Goal: Task Accomplishment & Management: Use online tool/utility

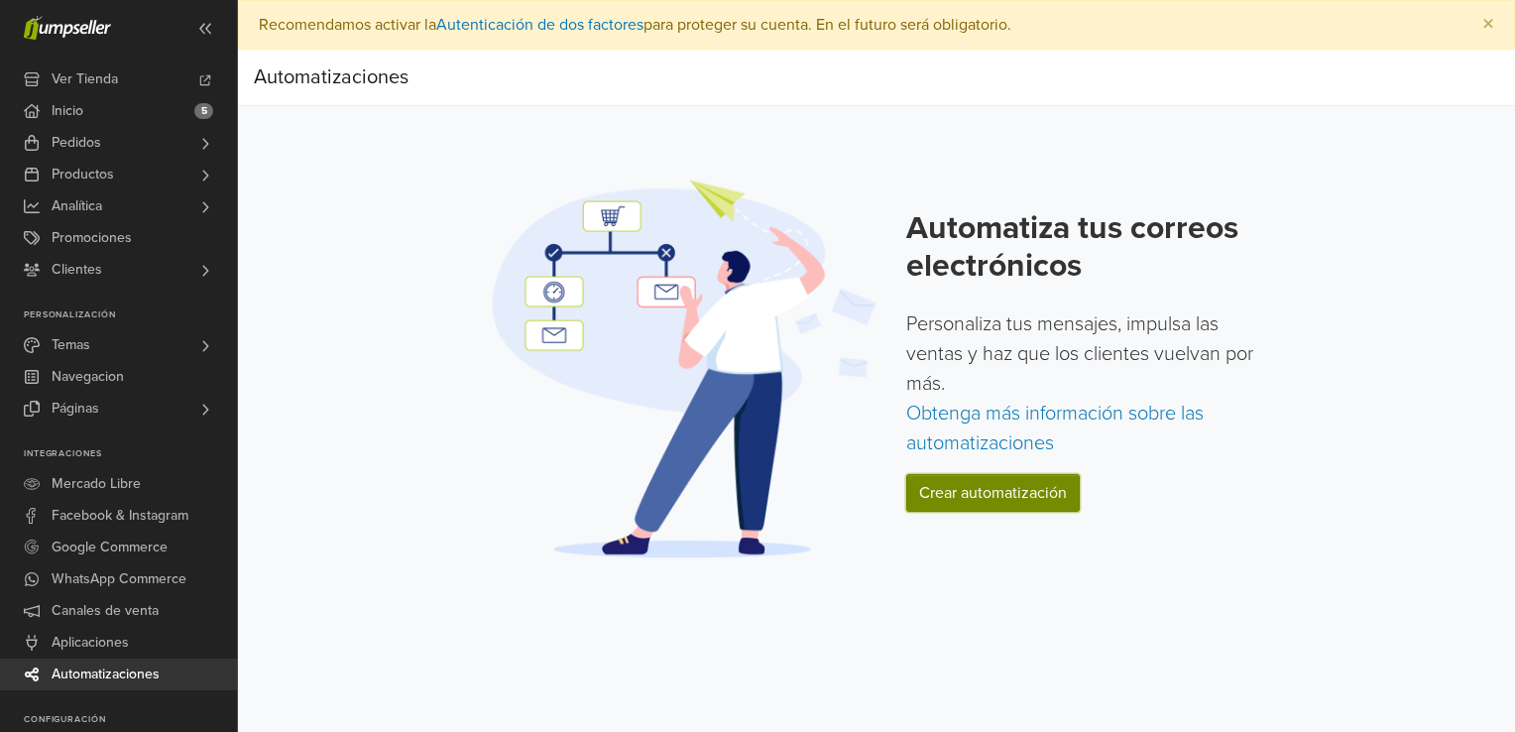
click at [944, 492] on link "Crear automatización" at bounding box center [992, 493] width 173 height 38
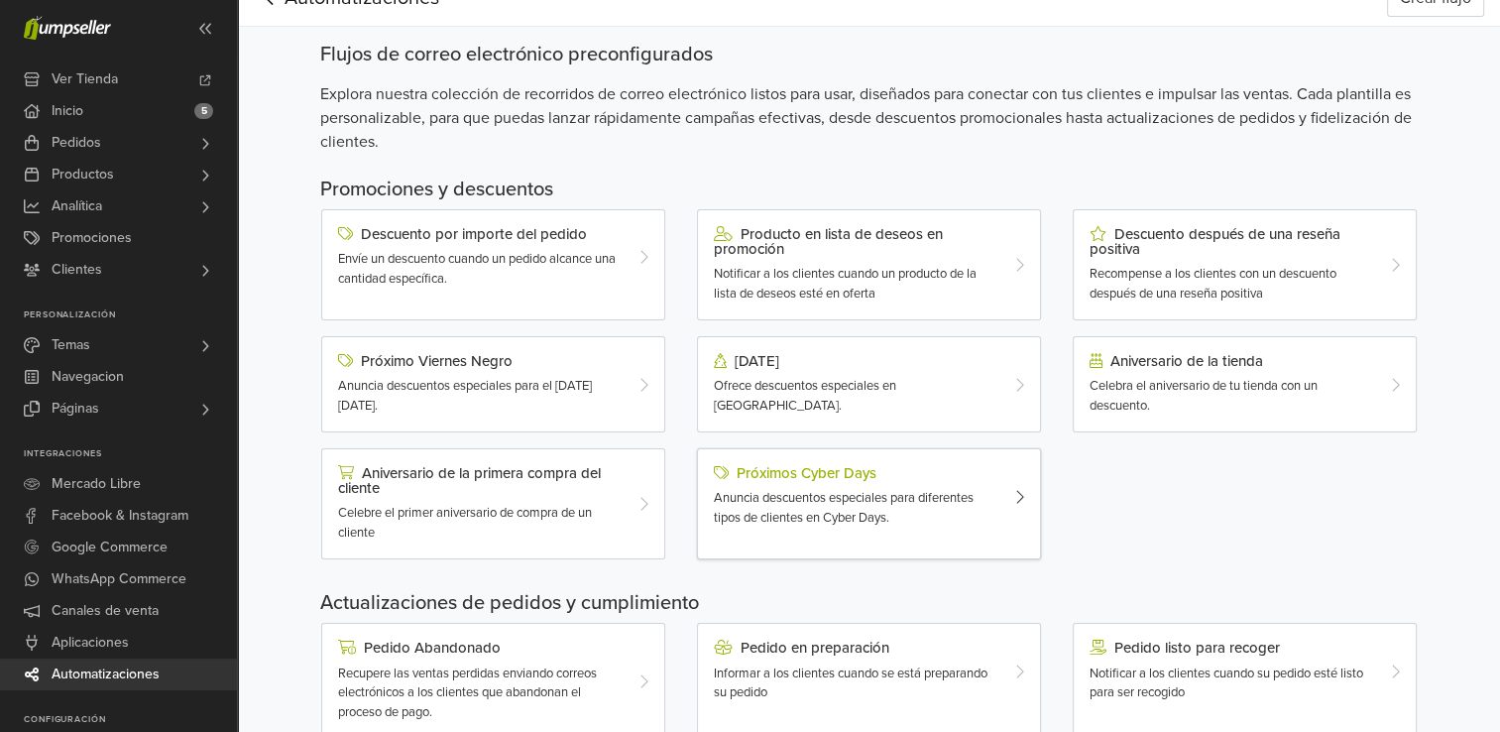
scroll to position [297, 0]
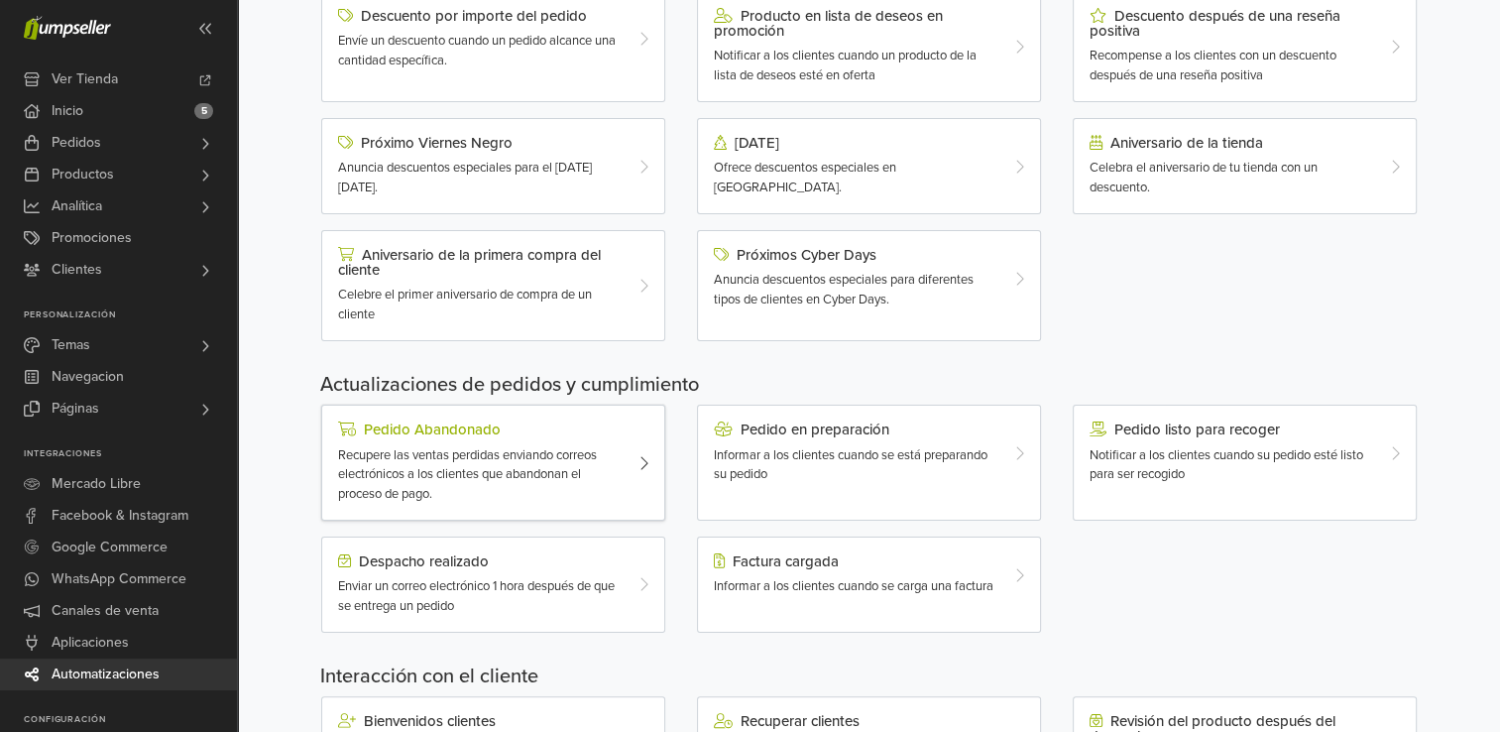
click at [541, 448] on span "Recupere las ventas perdidas enviando correos electrónicos a los clientes que a…" at bounding box center [467, 474] width 259 height 55
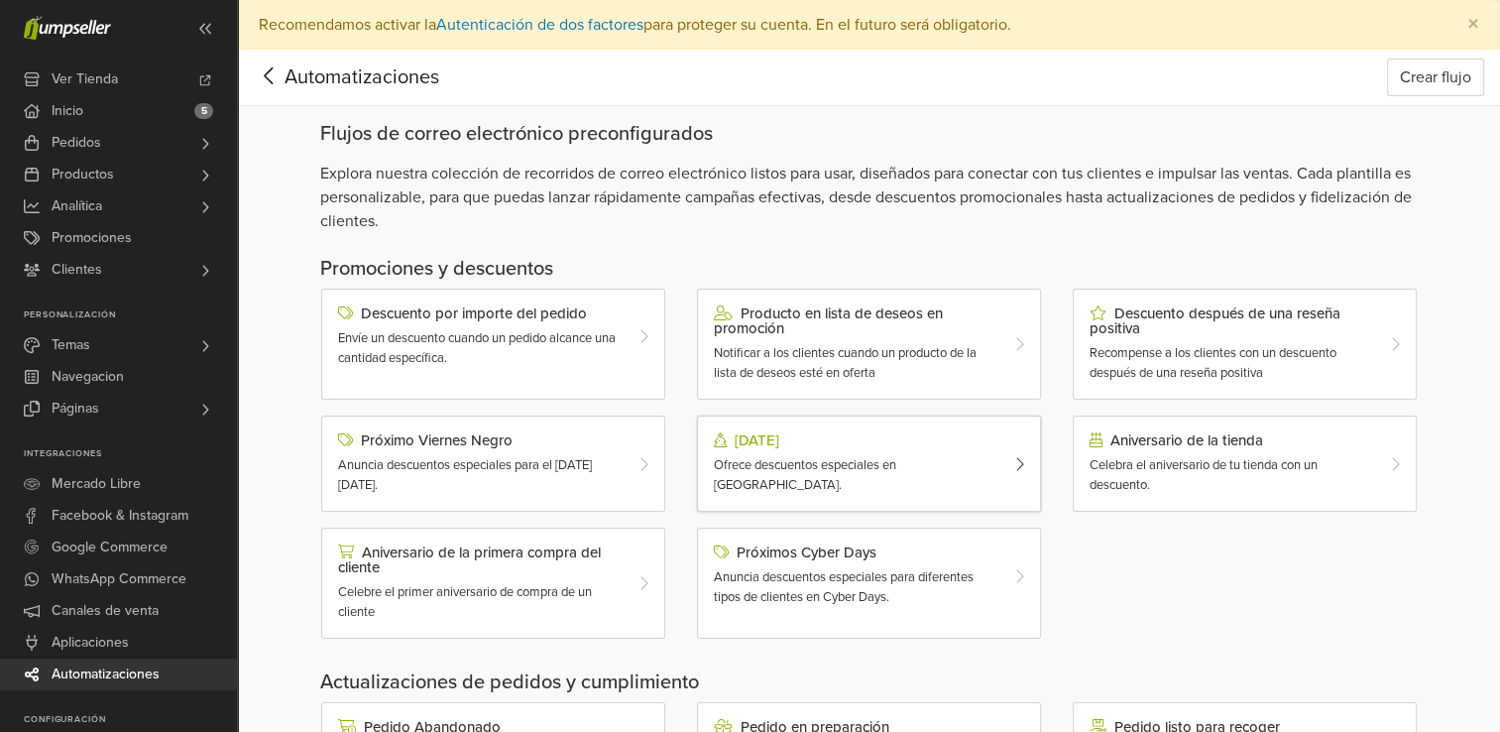
click at [793, 442] on div "[DATE]" at bounding box center [855, 440] width 283 height 16
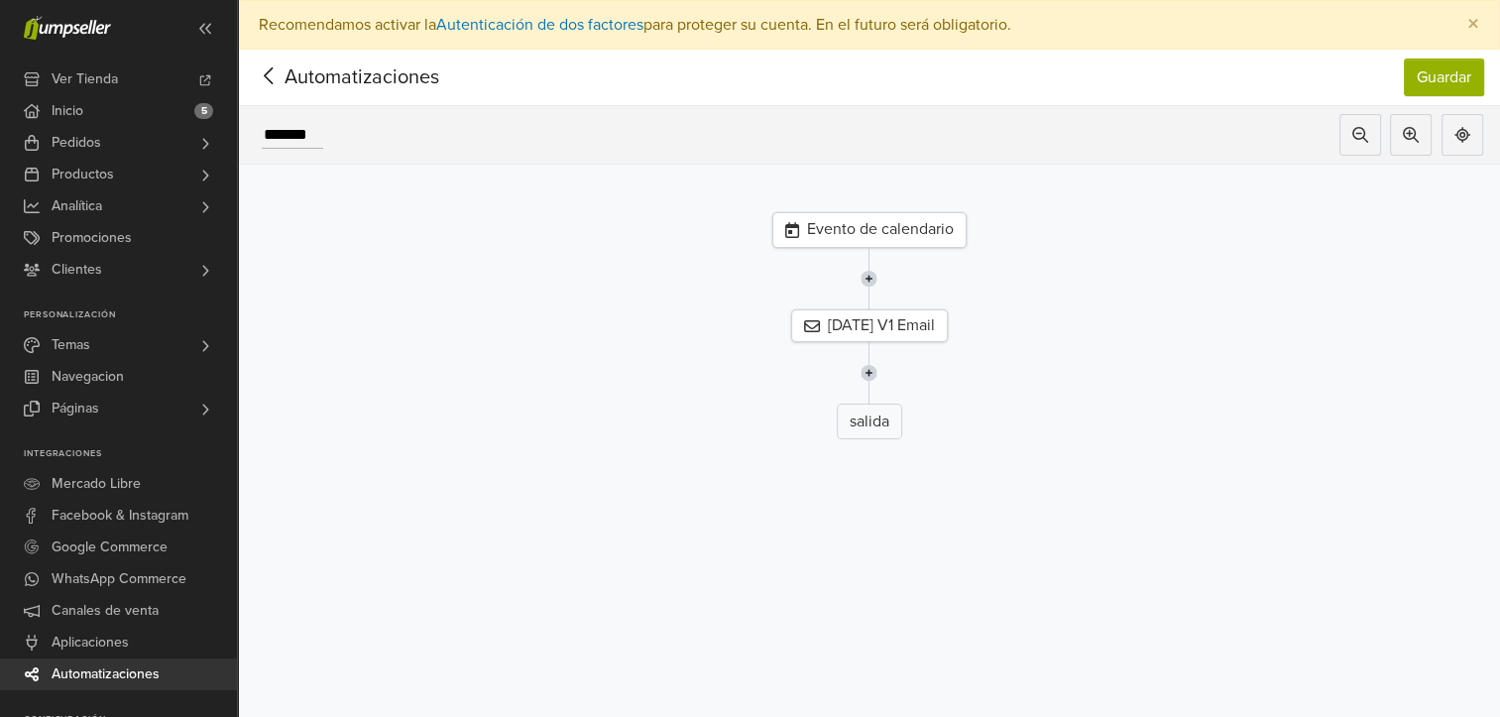
click at [906, 234] on div "Evento de calendario" at bounding box center [869, 230] width 194 height 36
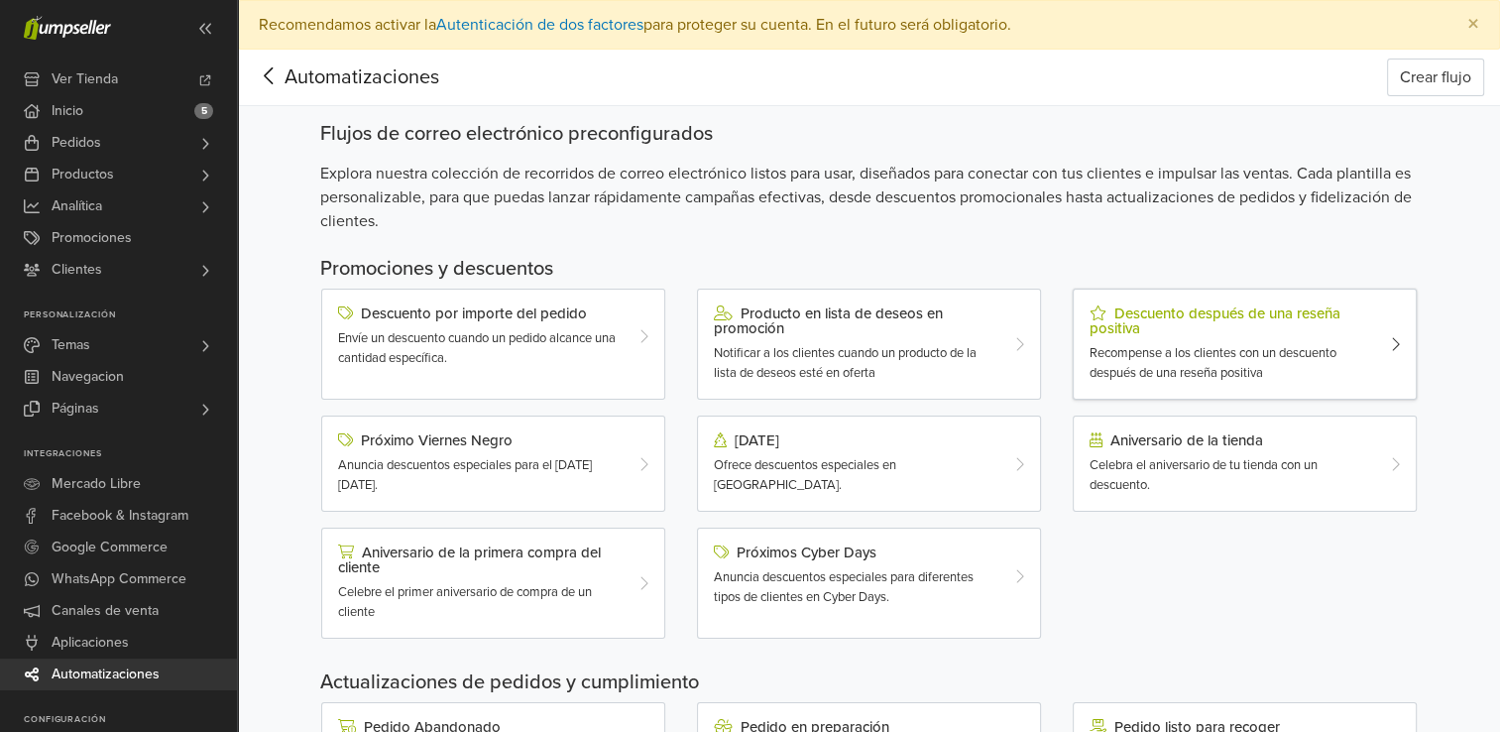
click at [1199, 350] on span "Recompense a los clientes con un descuento después de una reseña positiva" at bounding box center [1212, 363] width 247 height 36
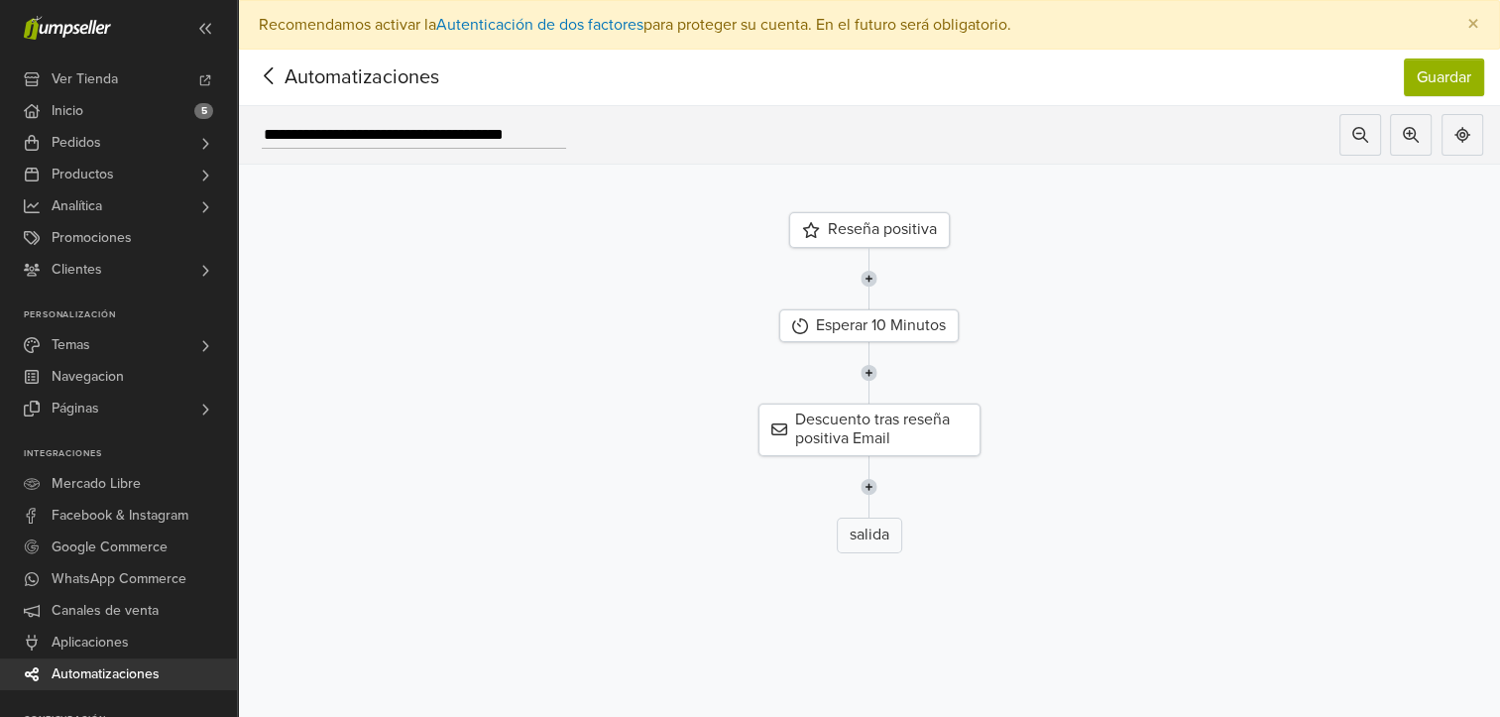
click at [856, 231] on div "Reseña positiva" at bounding box center [869, 230] width 161 height 36
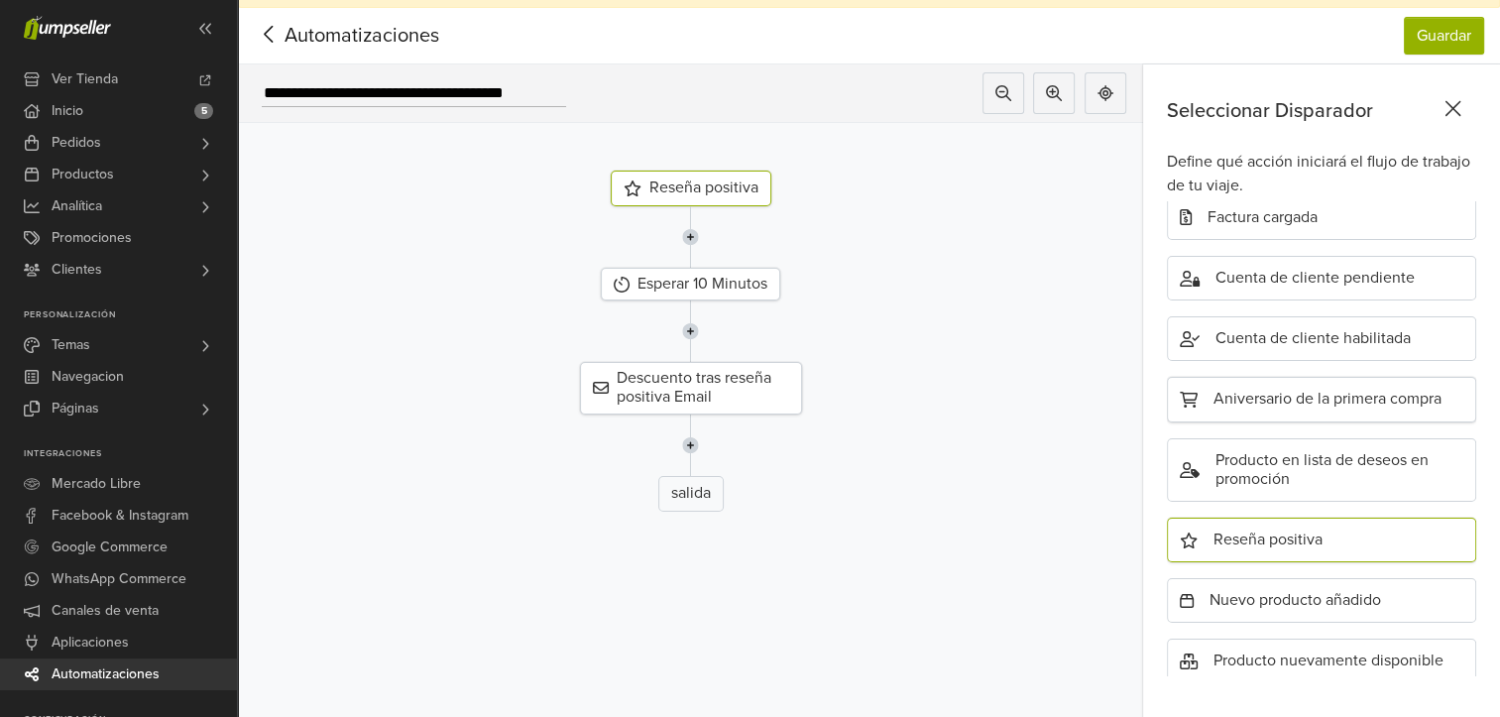
scroll to position [63, 0]
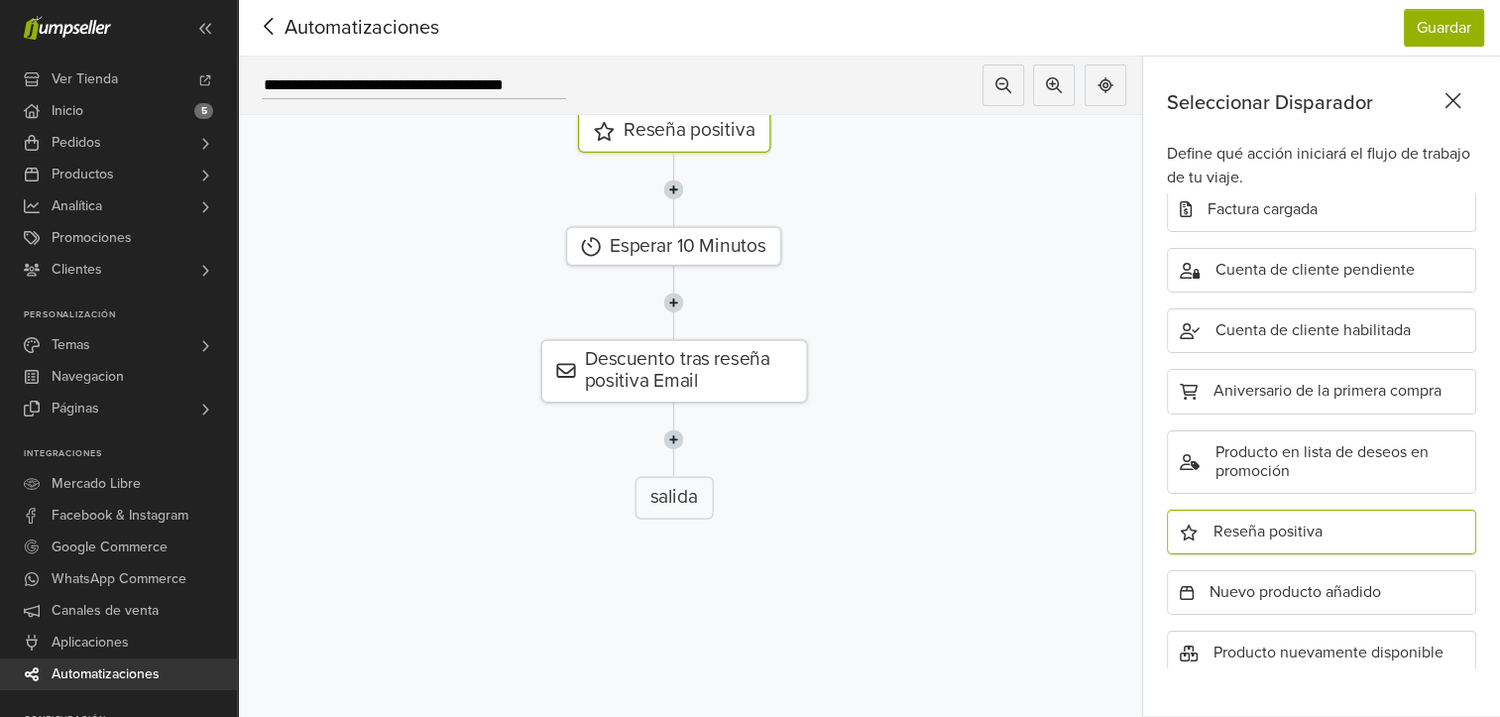
click at [1248, 509] on div "Reseña positiva" at bounding box center [1321, 531] width 309 height 45
click at [1269, 517] on div "Reseña positiva" at bounding box center [1321, 531] width 309 height 45
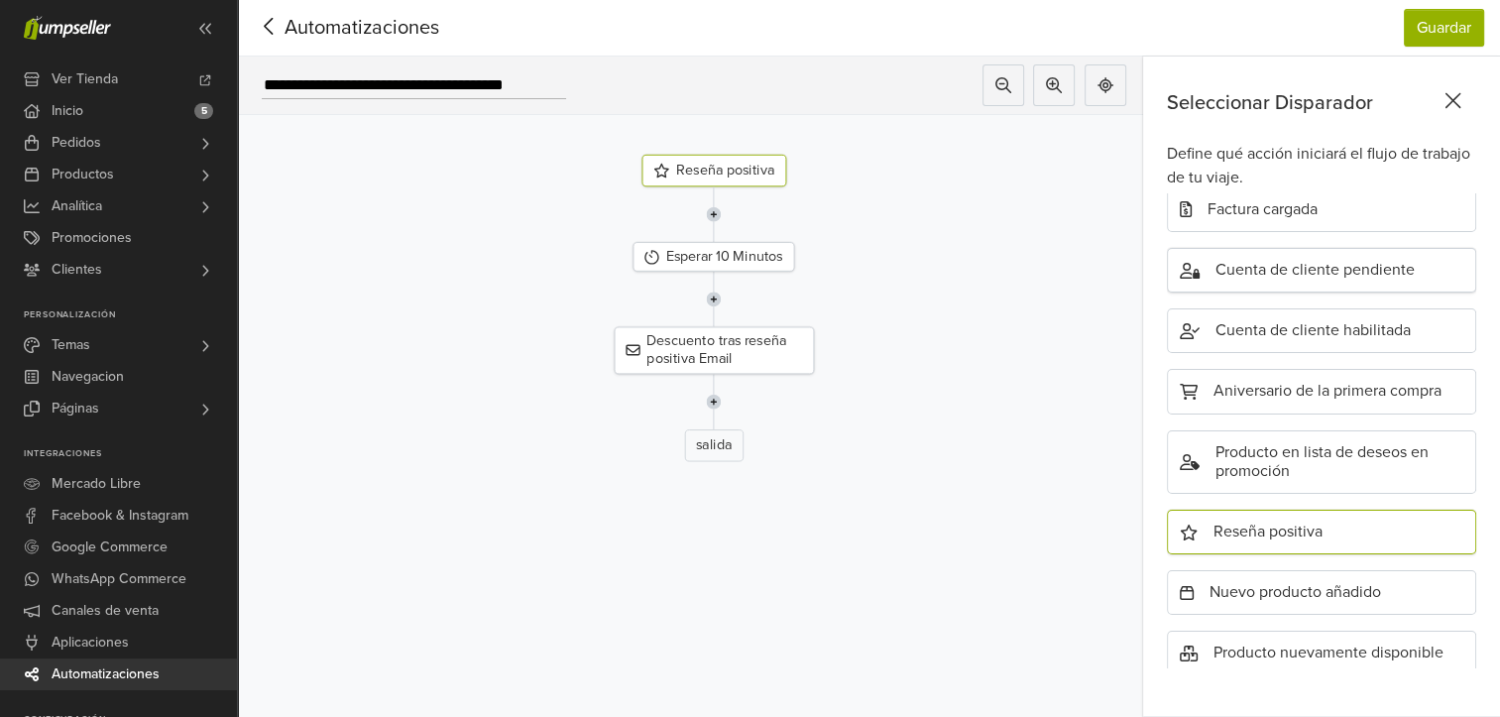
click at [1308, 257] on div "Cuenta de cliente pendiente" at bounding box center [1321, 270] width 309 height 45
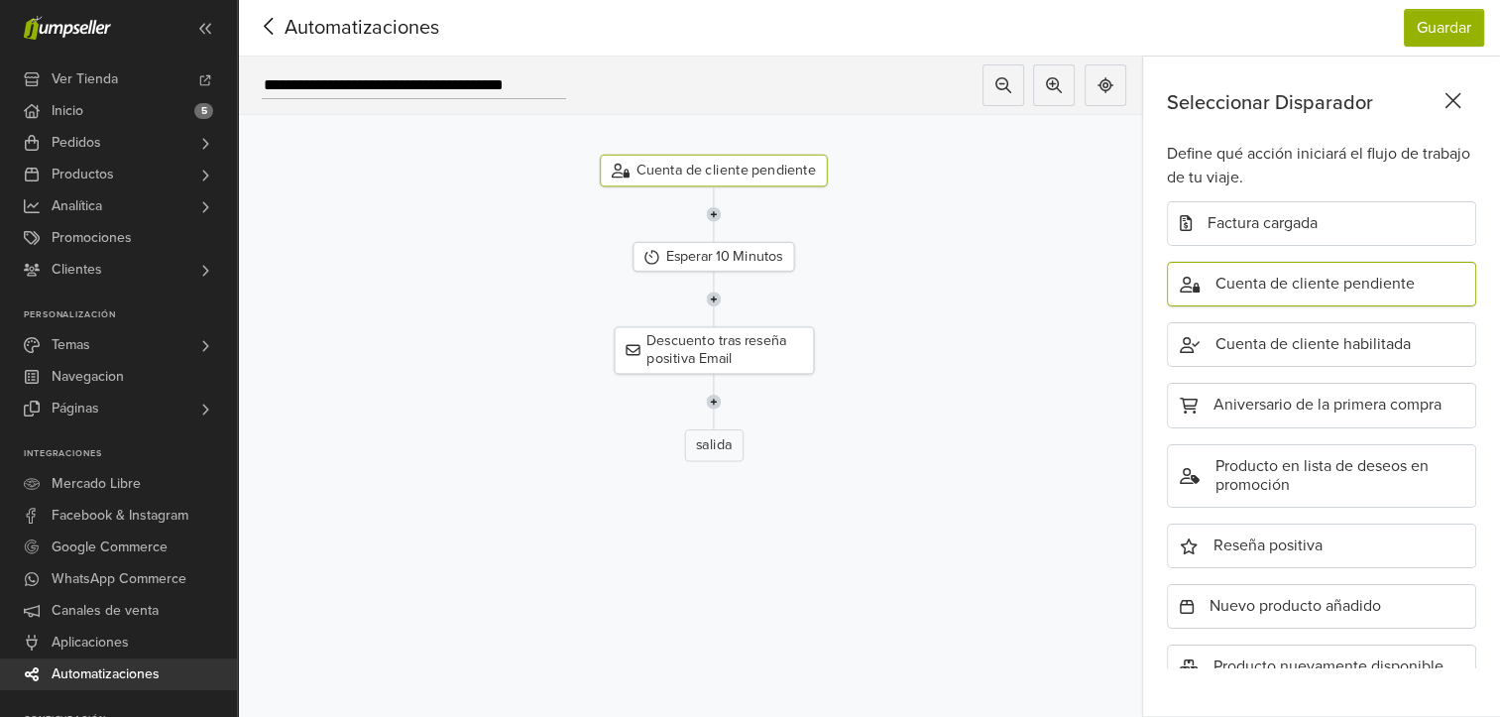
scroll to position [628, 0]
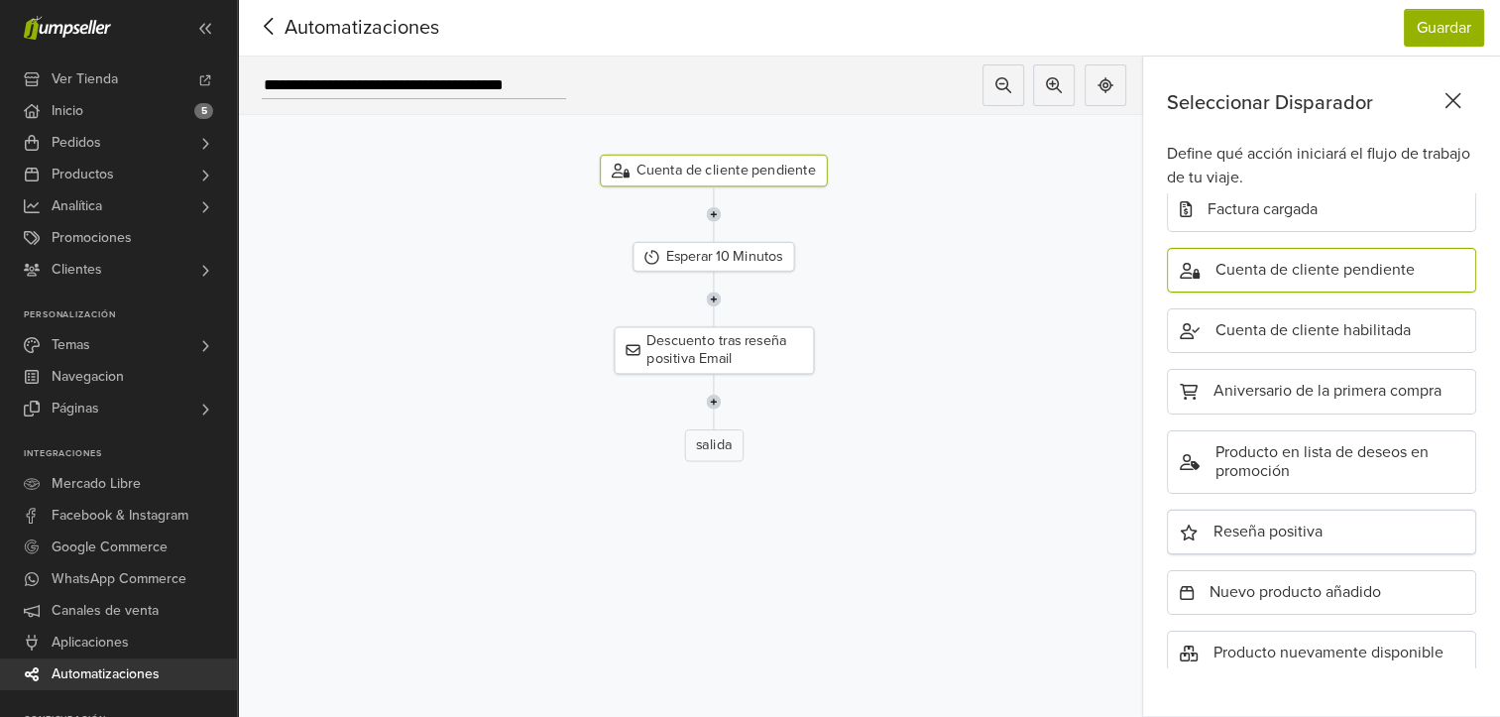
click at [1266, 514] on div "Reseña positiva" at bounding box center [1321, 531] width 309 height 45
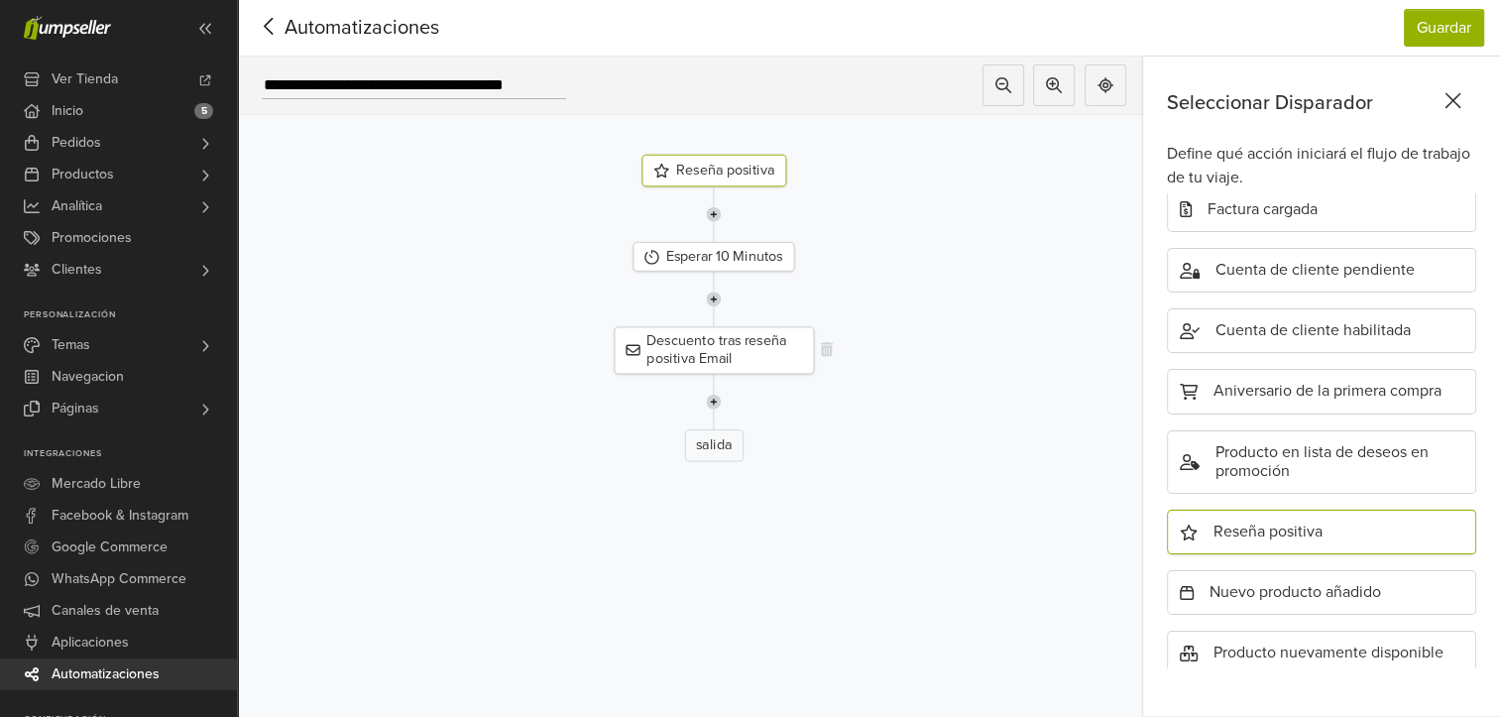
click at [706, 339] on div "Descuento tras reseña positiva Email" at bounding box center [714, 350] width 200 height 47
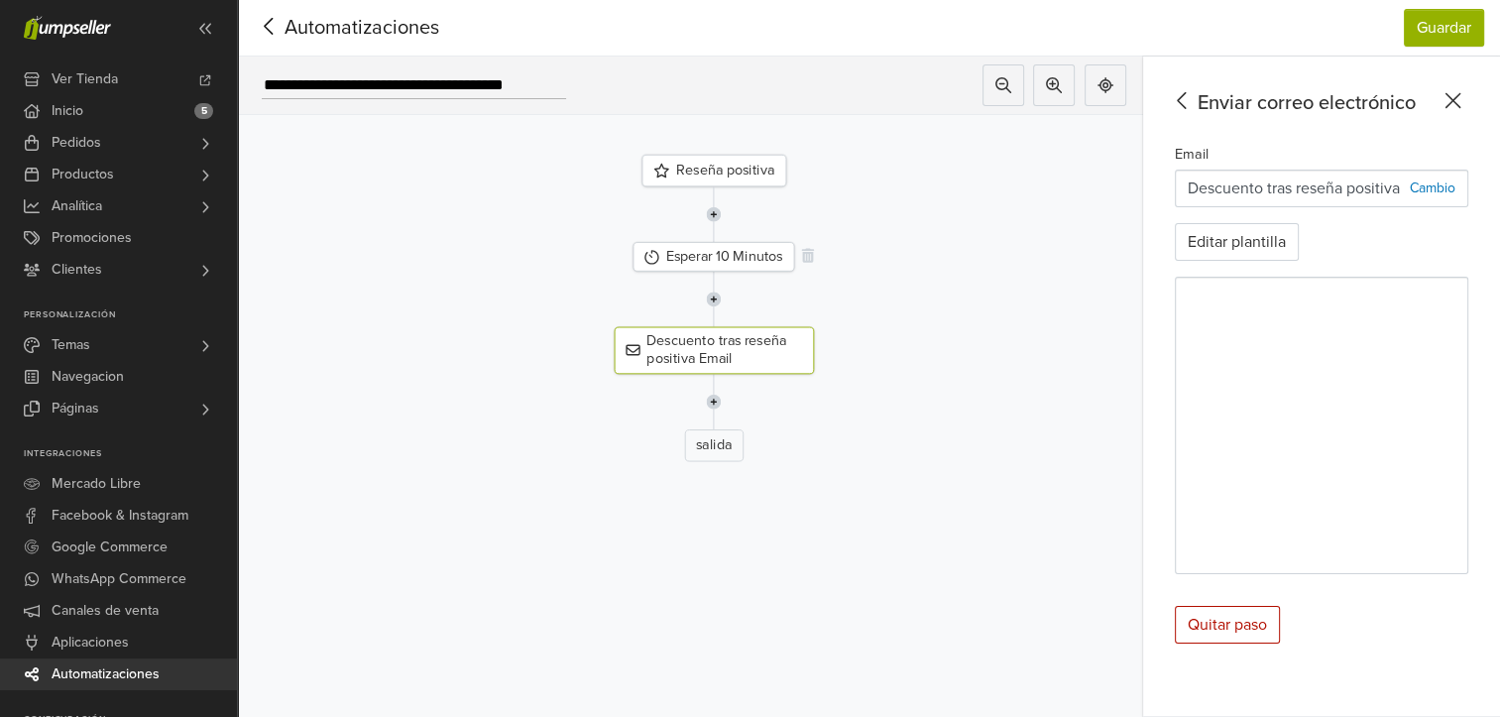
click at [720, 242] on div "Esperar 10 Minutos" at bounding box center [713, 257] width 162 height 30
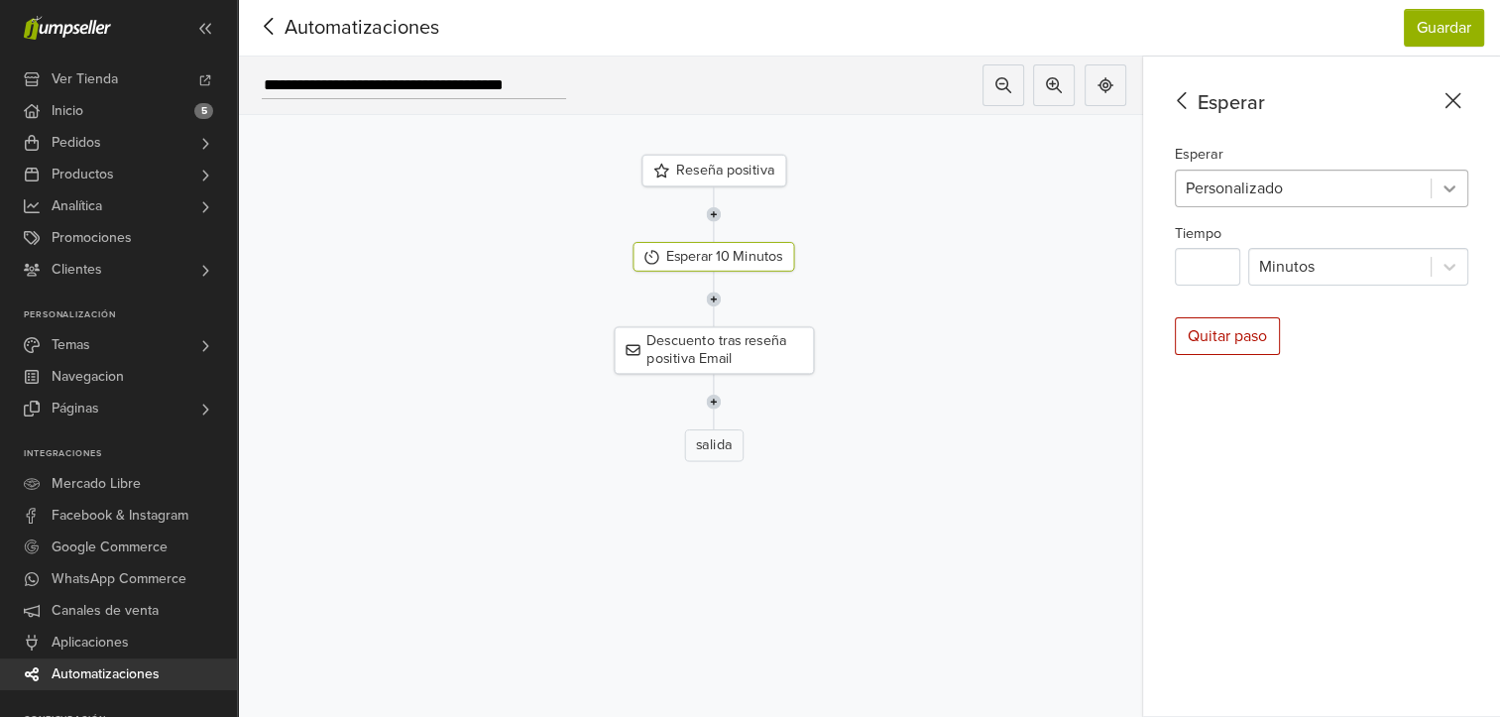
click at [1459, 178] on icon at bounding box center [1449, 188] width 20 height 20
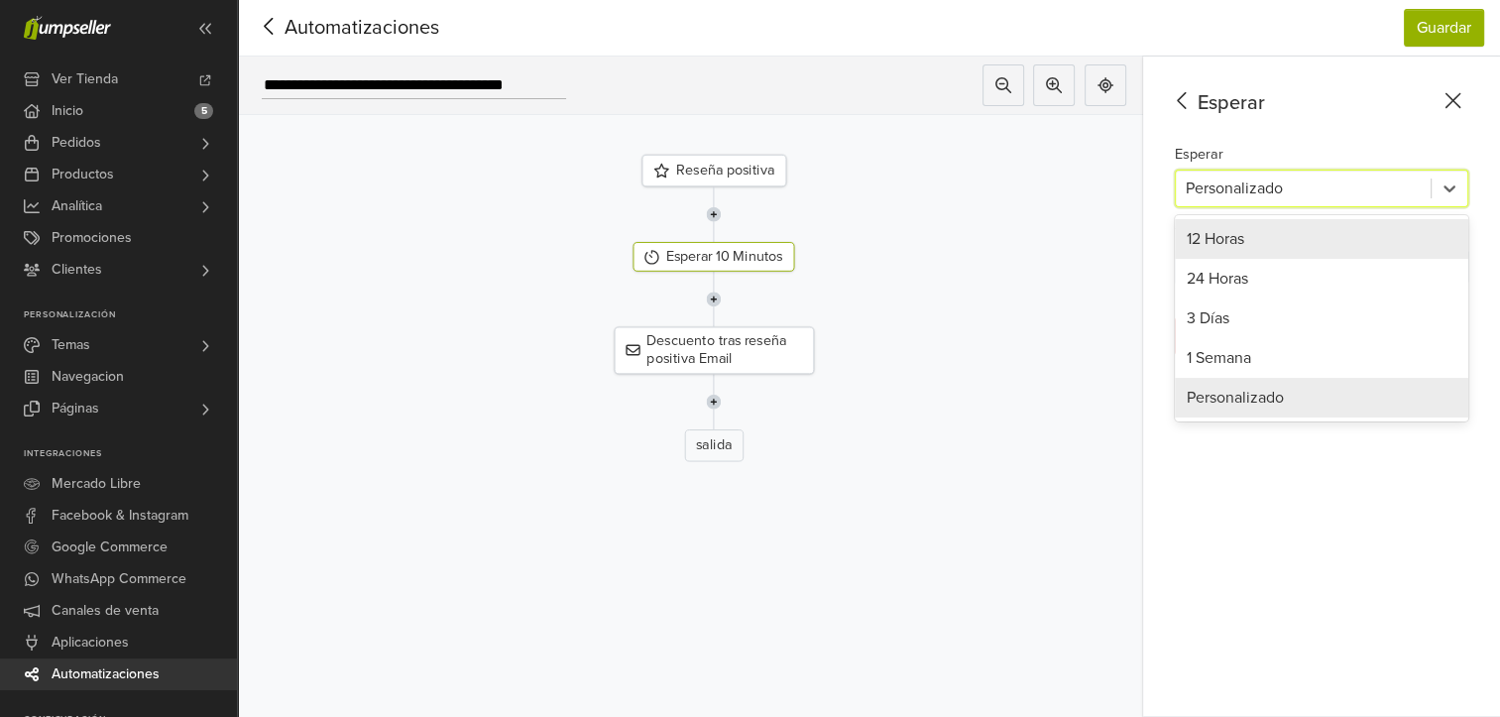
click at [952, 206] on div at bounding box center [714, 214] width 842 height 56
click at [1082, 491] on div "Reseña positiva Esperar 10 Minutos Descuento tras reseña positiva Email salida" at bounding box center [713, 345] width 815 height 467
click at [1223, 482] on div "Esperar Esperar 5 results available. Use Up and Down to choose options, press E…" at bounding box center [1321, 387] width 357 height 660
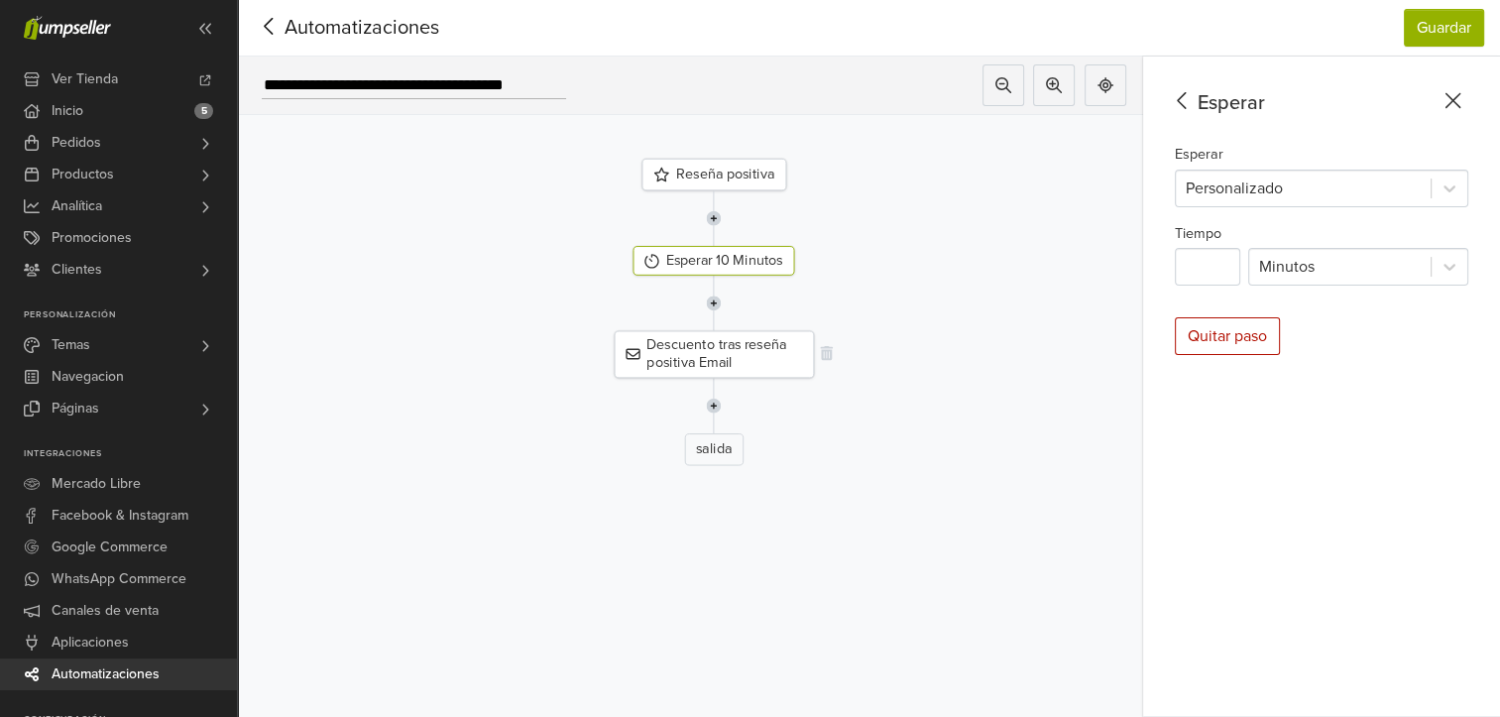
click at [734, 341] on div "Descuento tras reseña positiva Email" at bounding box center [714, 354] width 200 height 47
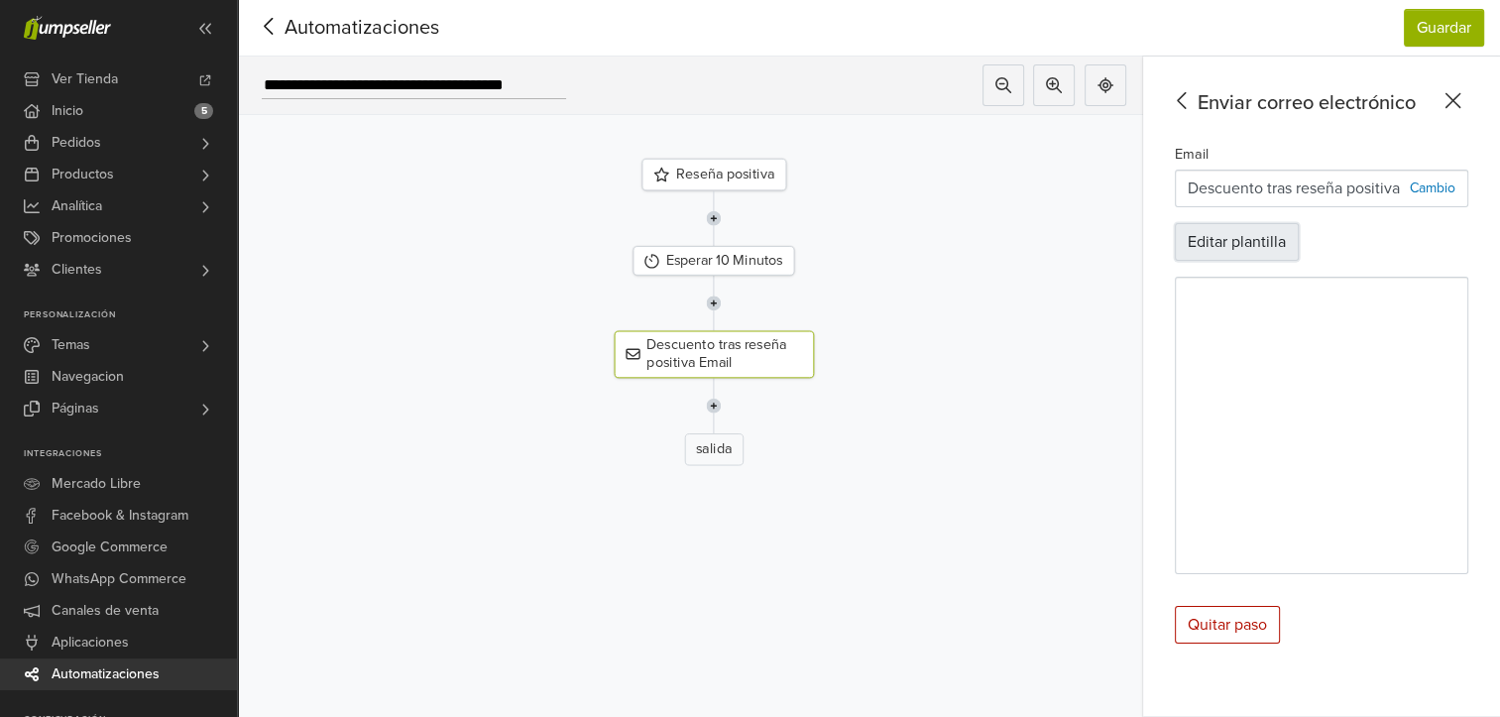
click at [1260, 231] on button "Editar plantilla" at bounding box center [1237, 242] width 124 height 38
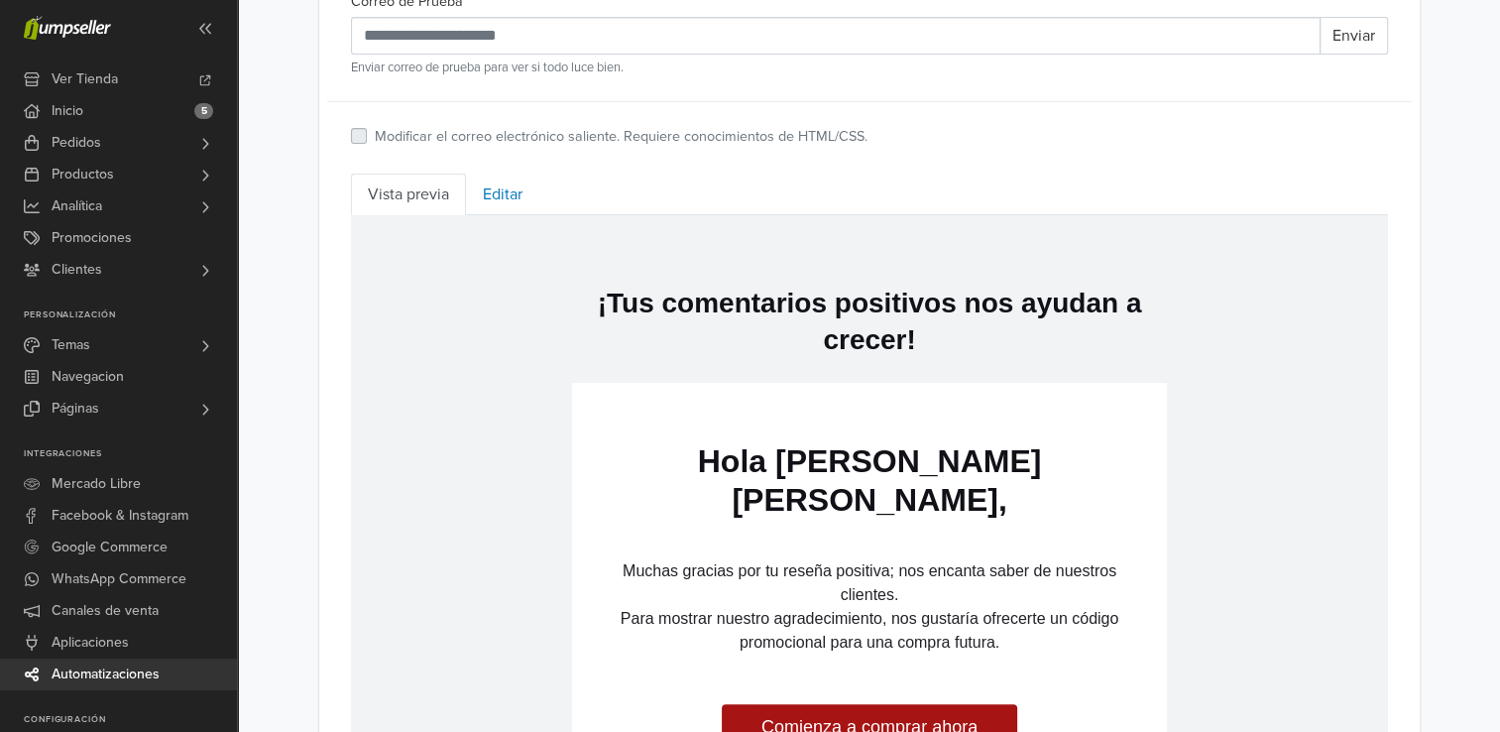
scroll to position [892, 0]
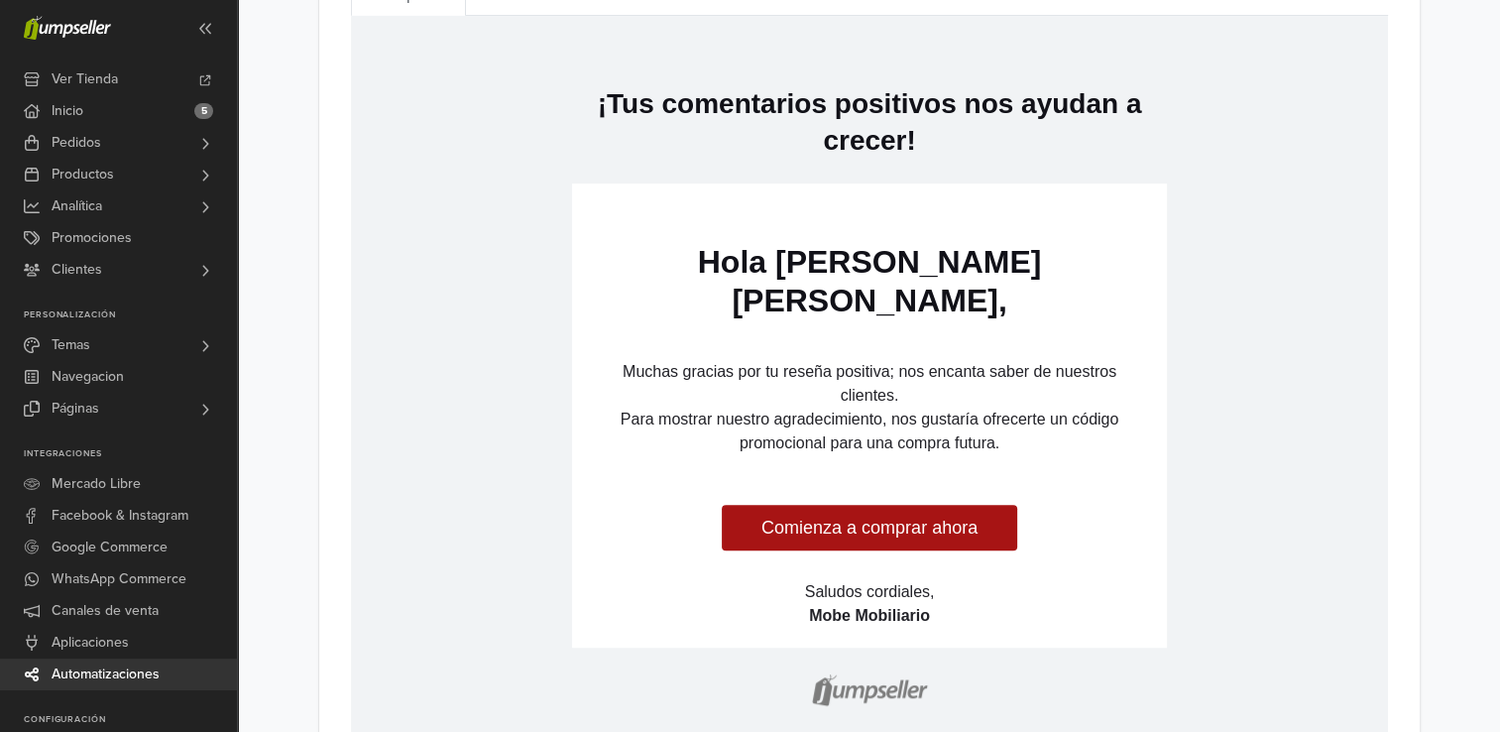
click at [866, 504] on link "Comienza a comprar ahora" at bounding box center [868, 527] width 295 height 46
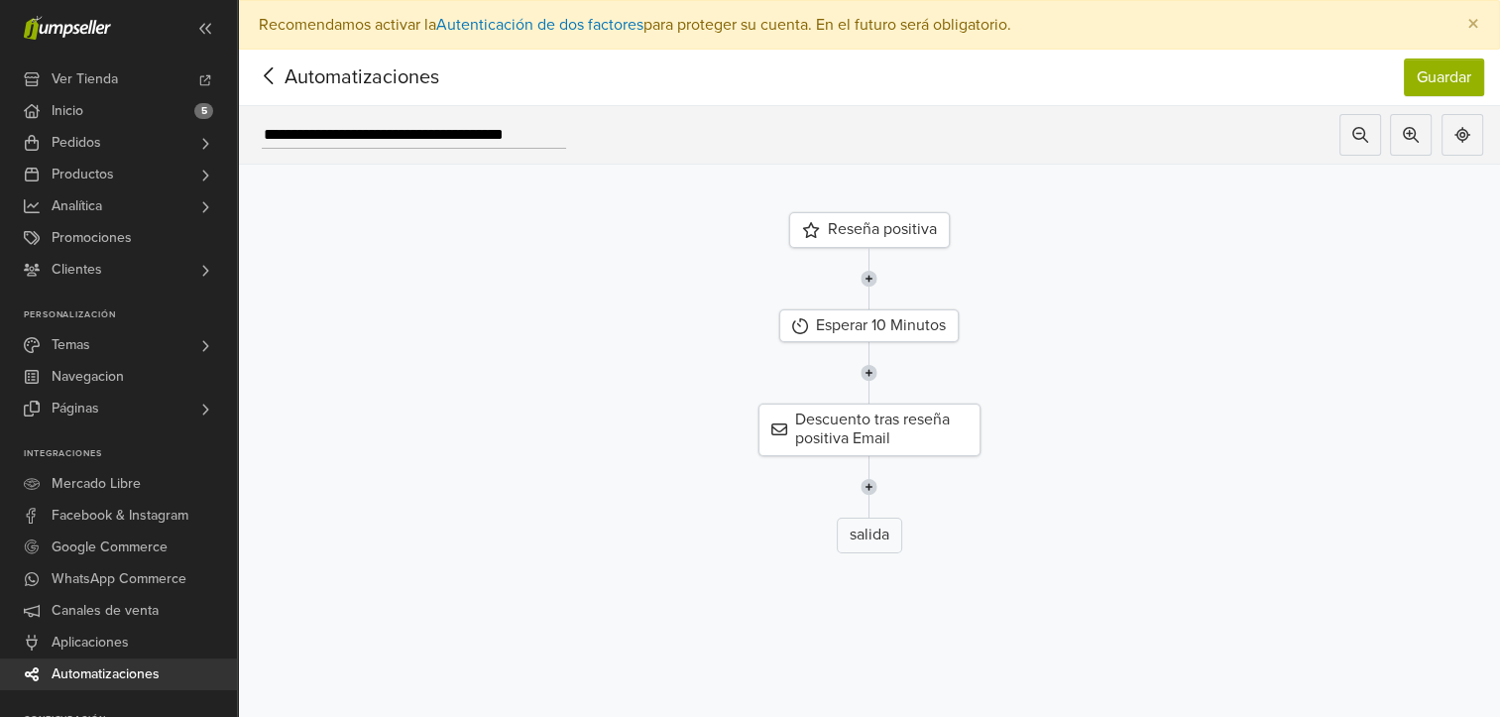
click at [882, 244] on div "Reseña positiva" at bounding box center [869, 230] width 161 height 36
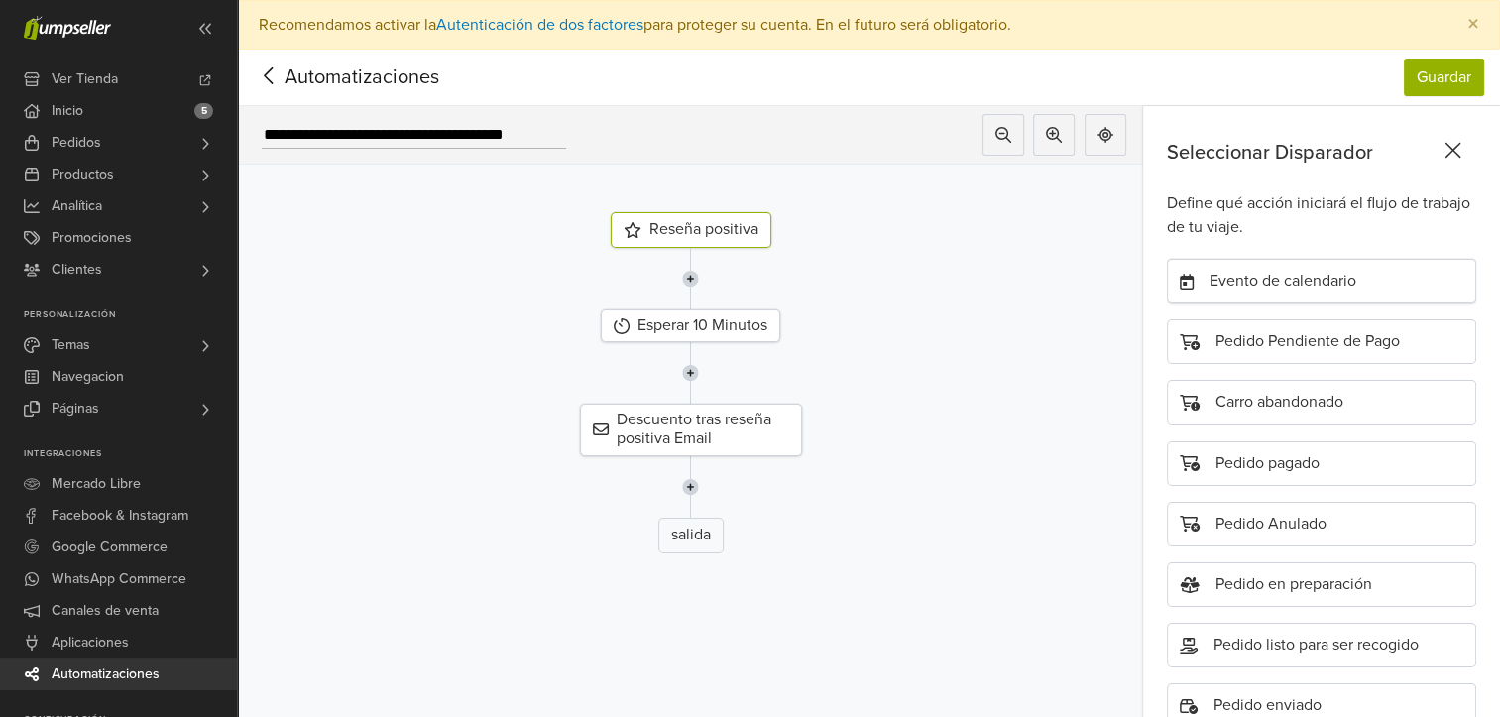
click at [1252, 287] on div "Evento de calendario" at bounding box center [1321, 281] width 309 height 45
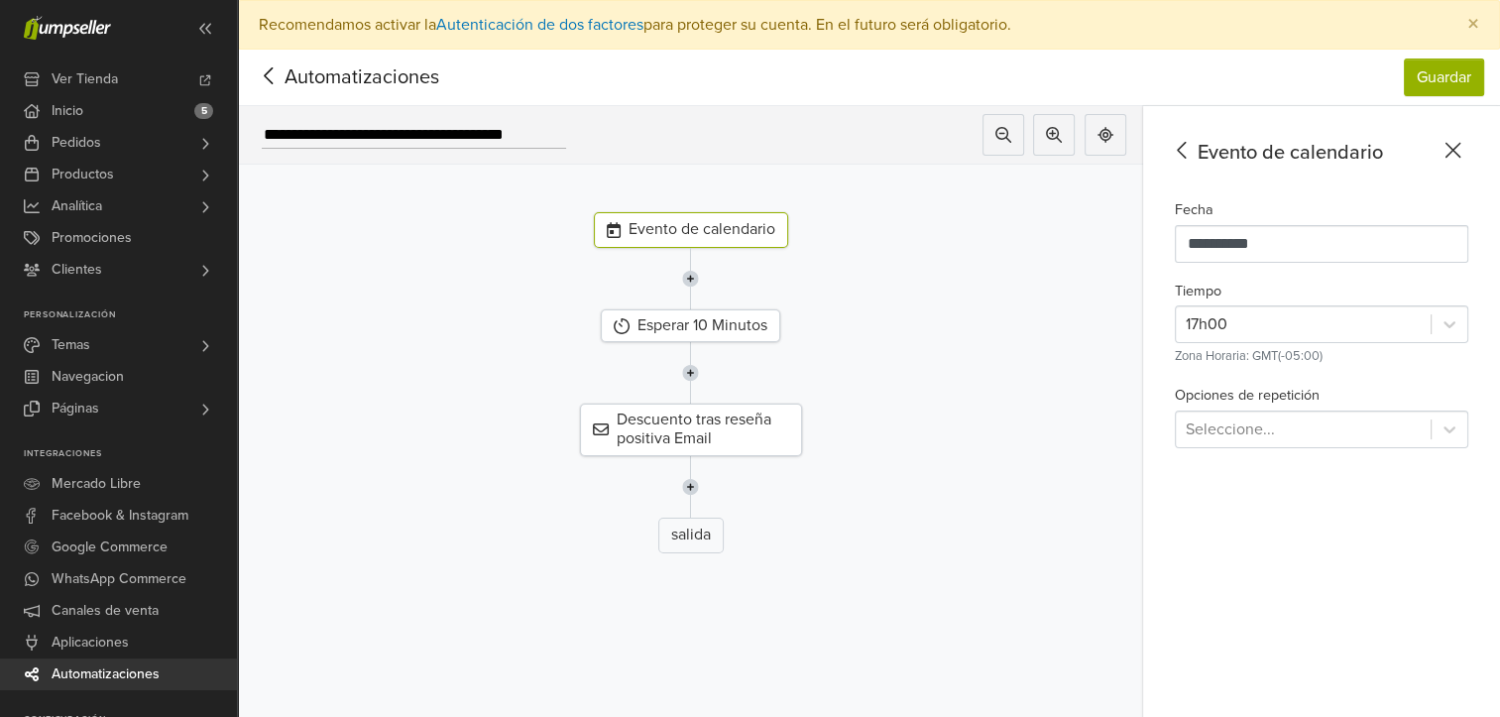
click at [1192, 160] on icon at bounding box center [1182, 150] width 31 height 25
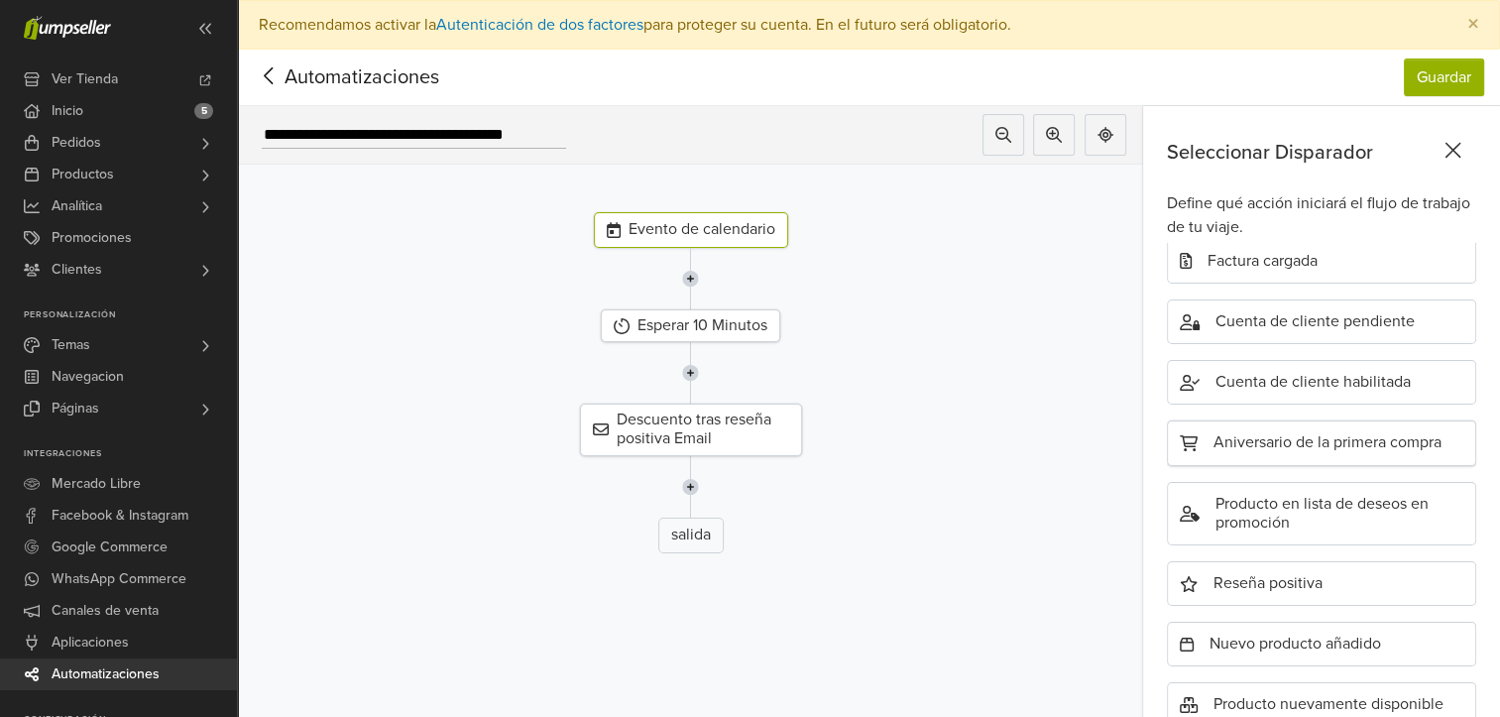
scroll to position [628, 0]
click at [1258, 565] on div "Reseña positiva" at bounding box center [1321, 581] width 309 height 45
click at [678, 432] on div "Descuento tras reseña positiva Email" at bounding box center [691, 429] width 222 height 52
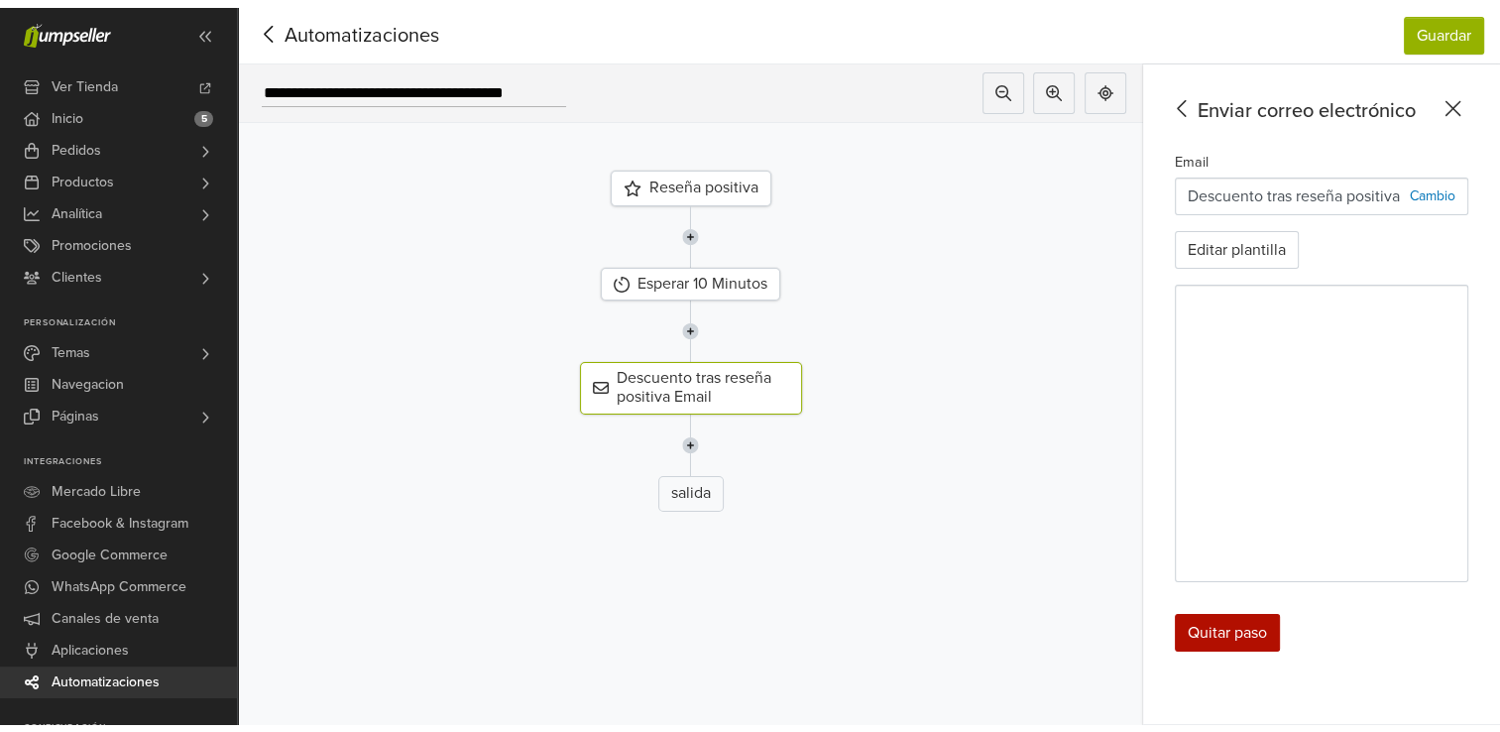
scroll to position [0, 0]
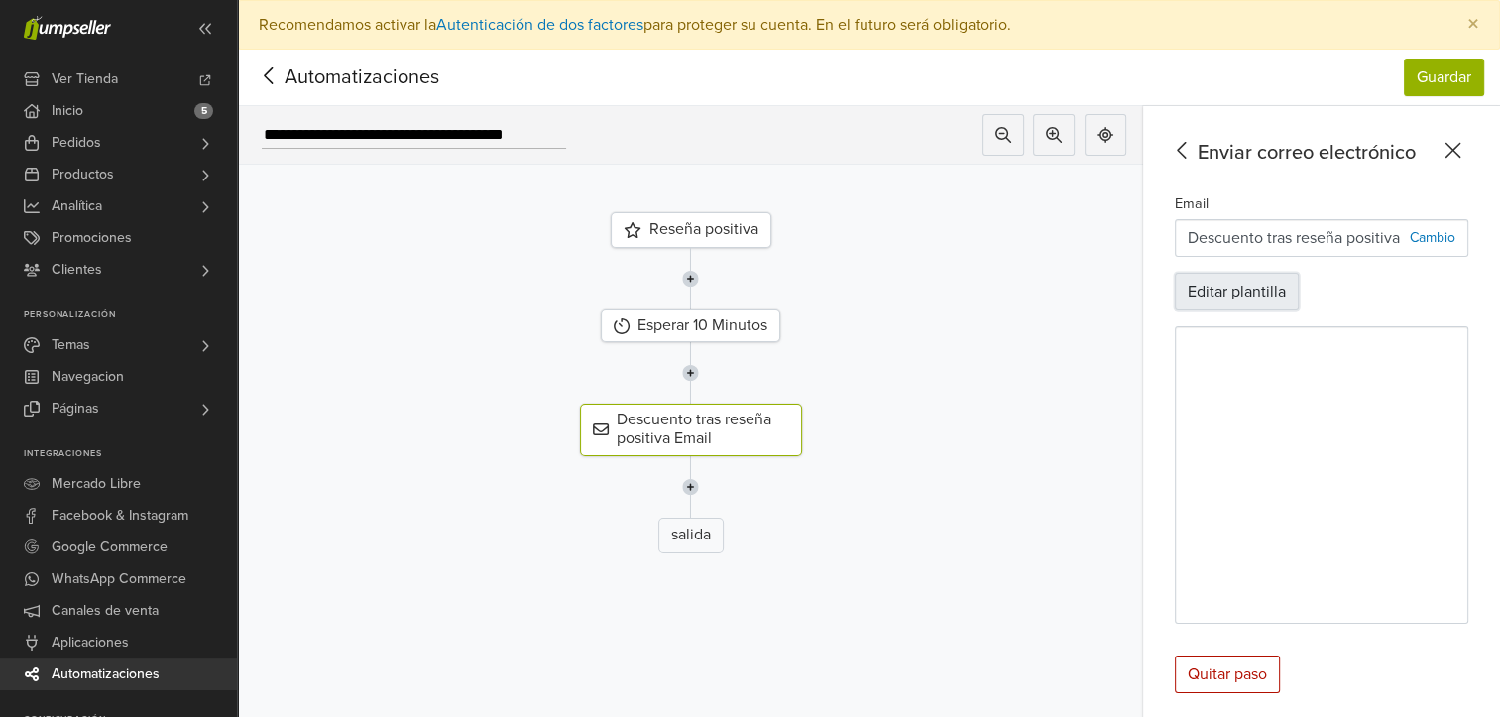
click at [1283, 295] on button "Editar plantilla" at bounding box center [1237, 292] width 124 height 38
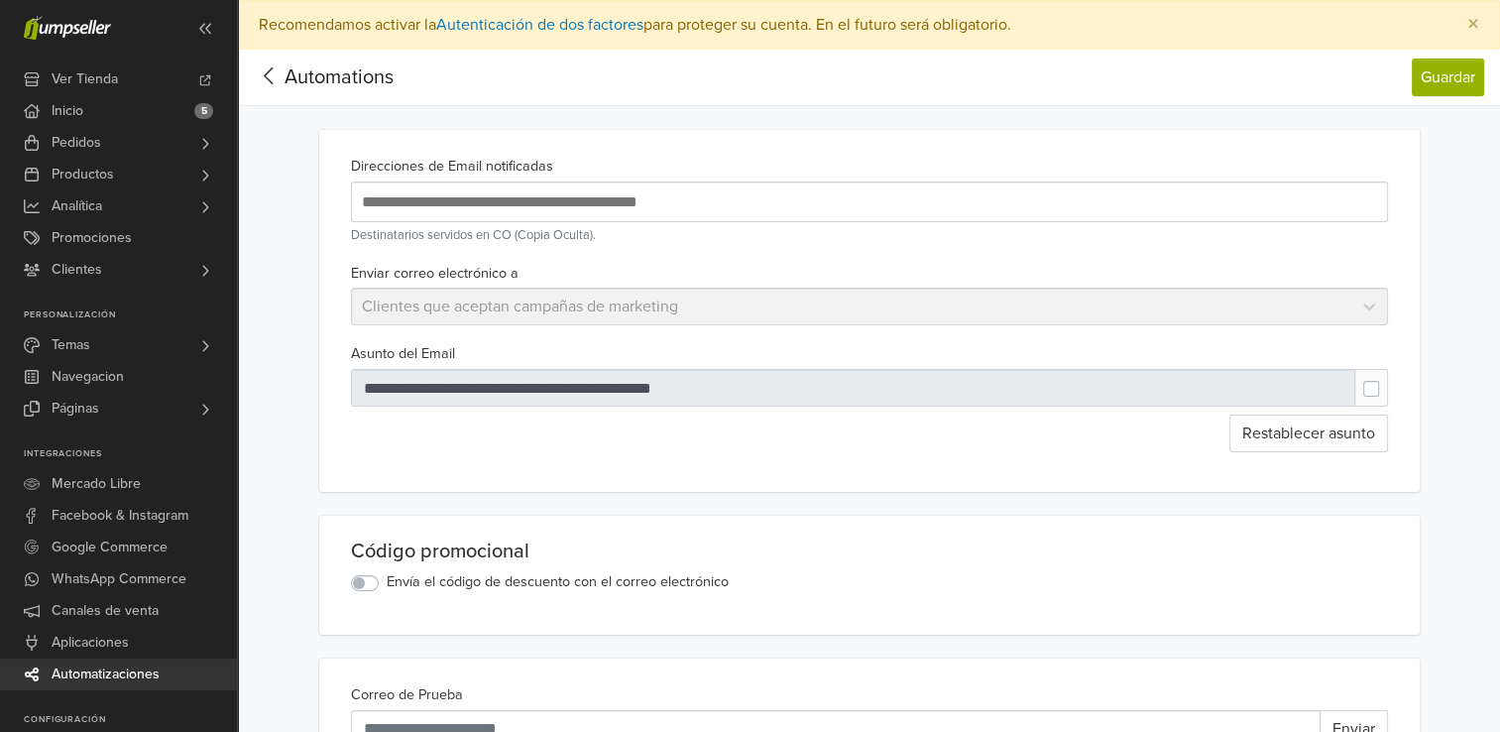
click at [666, 316] on div "Enviar correo electrónico a Clientes que aceptan campañas de marketing" at bounding box center [869, 293] width 1053 height 65
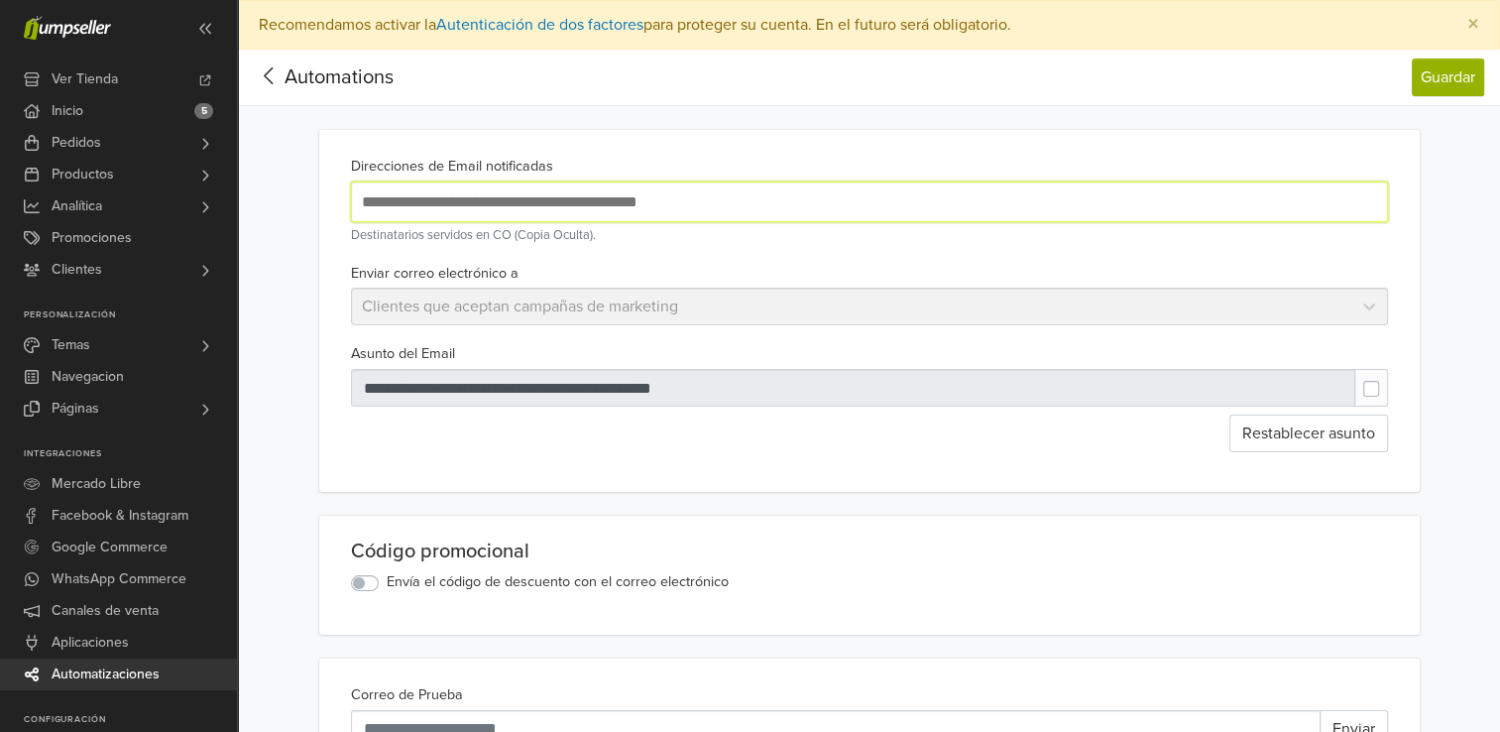
click at [531, 201] on input "text" at bounding box center [679, 201] width 644 height 27
type input "**********"
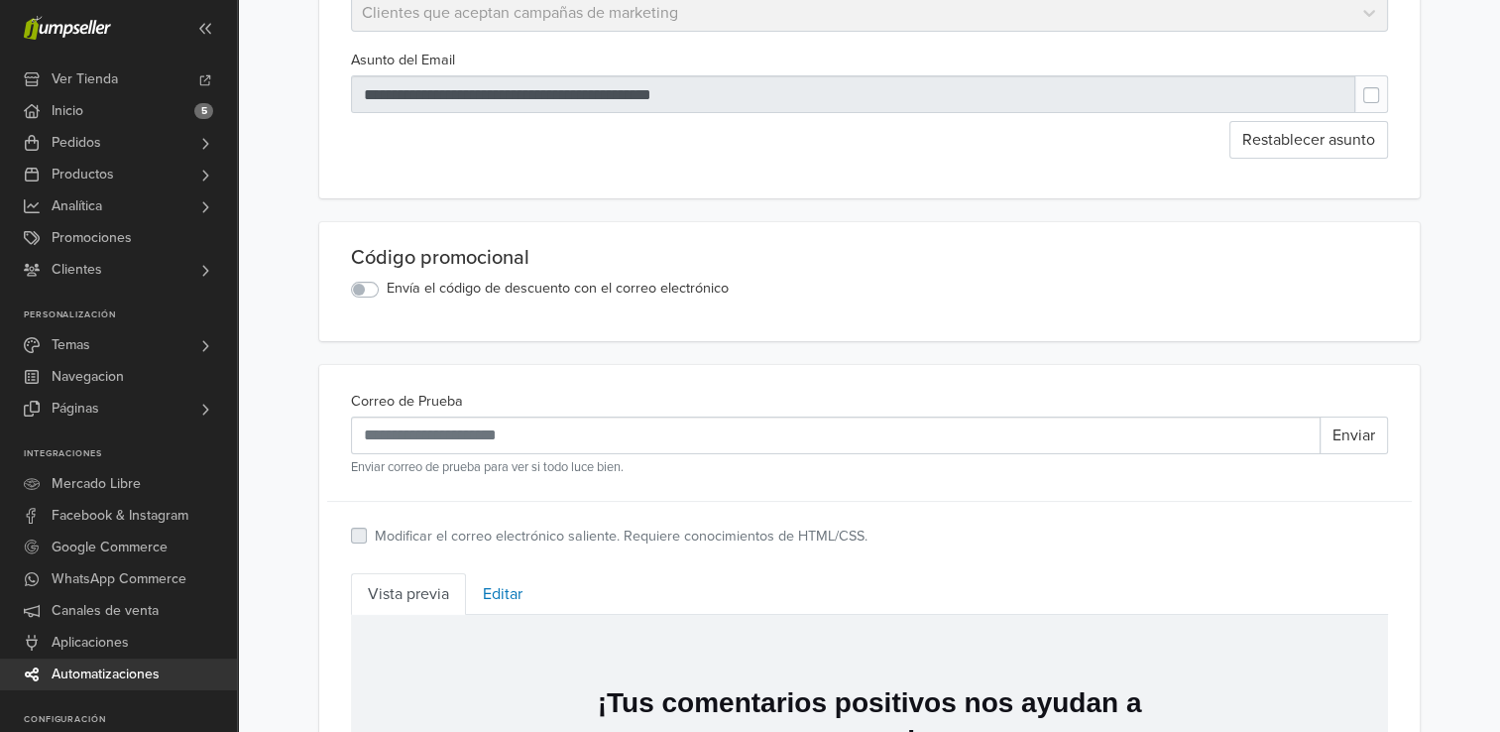
scroll to position [297, 0]
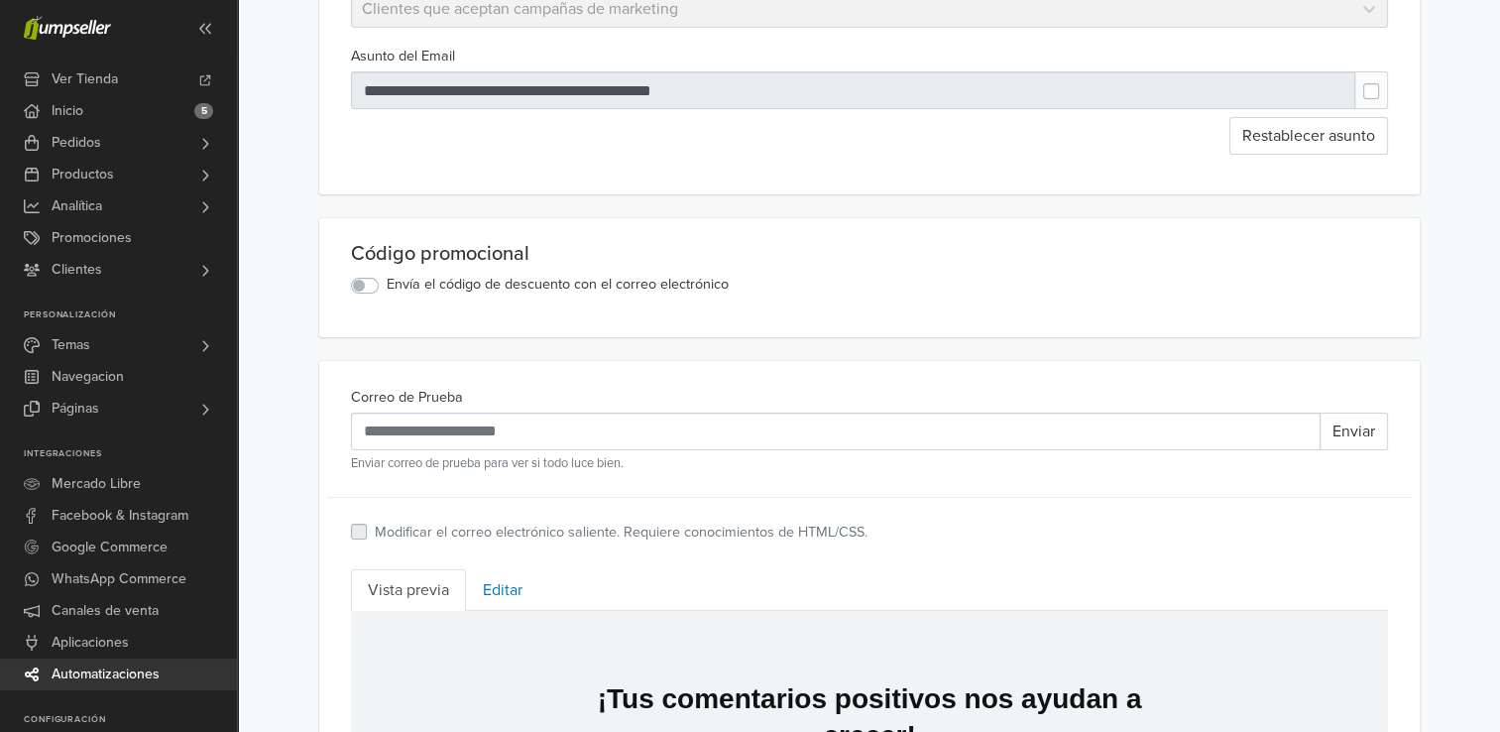
click at [1387, 81] on label at bounding box center [1387, 81] width 0 height 0
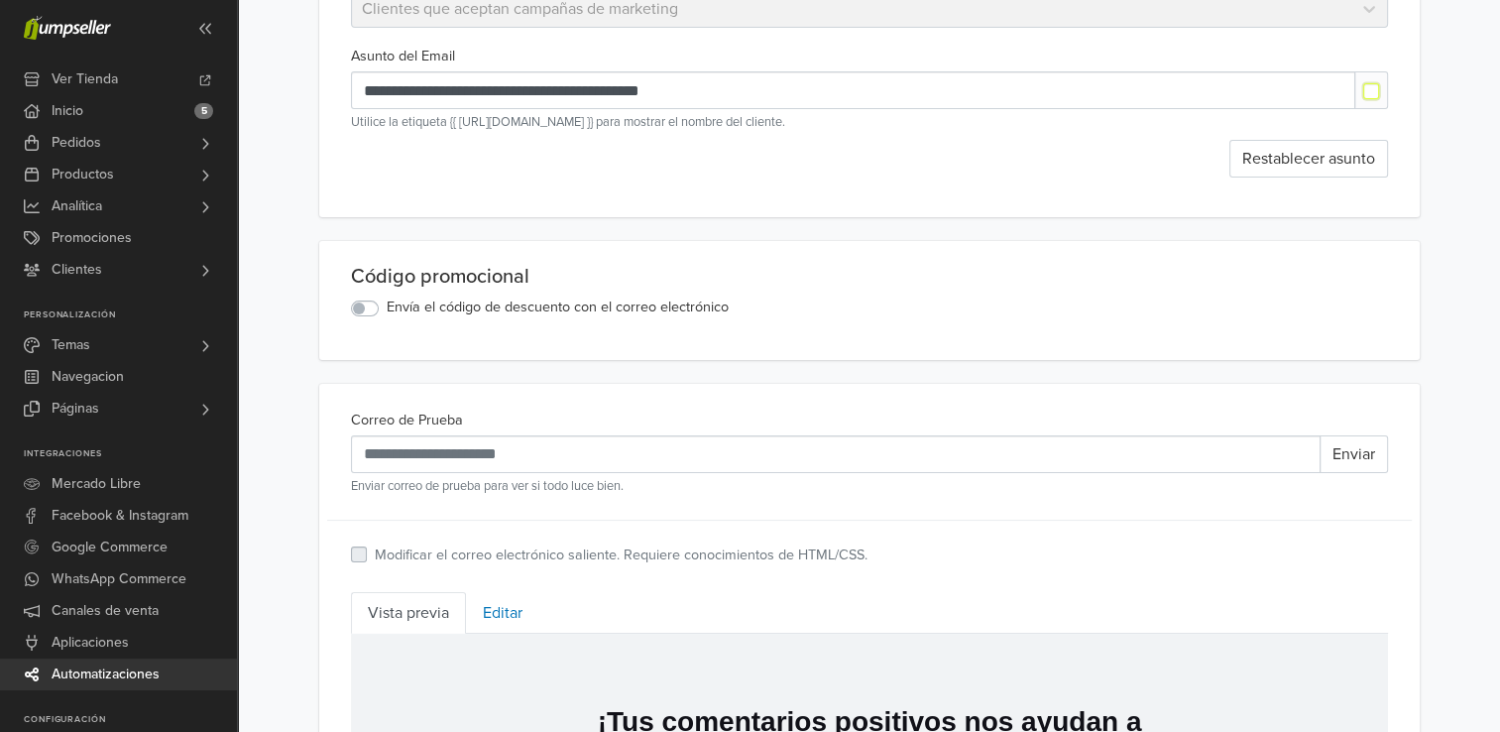
scroll to position [198, 0]
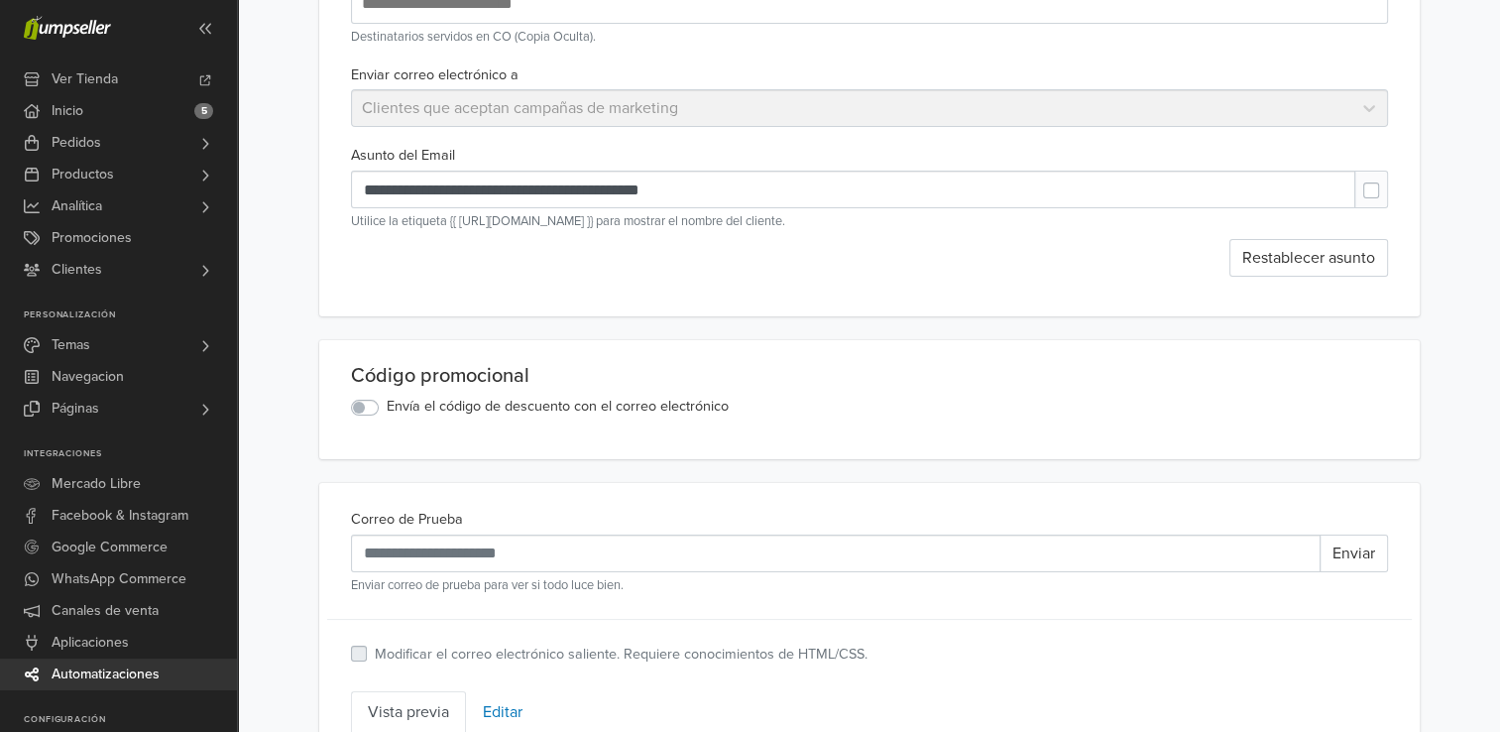
click at [387, 404] on label "Envía el código de descuento con el correo electrónico" at bounding box center [558, 407] width 342 height 22
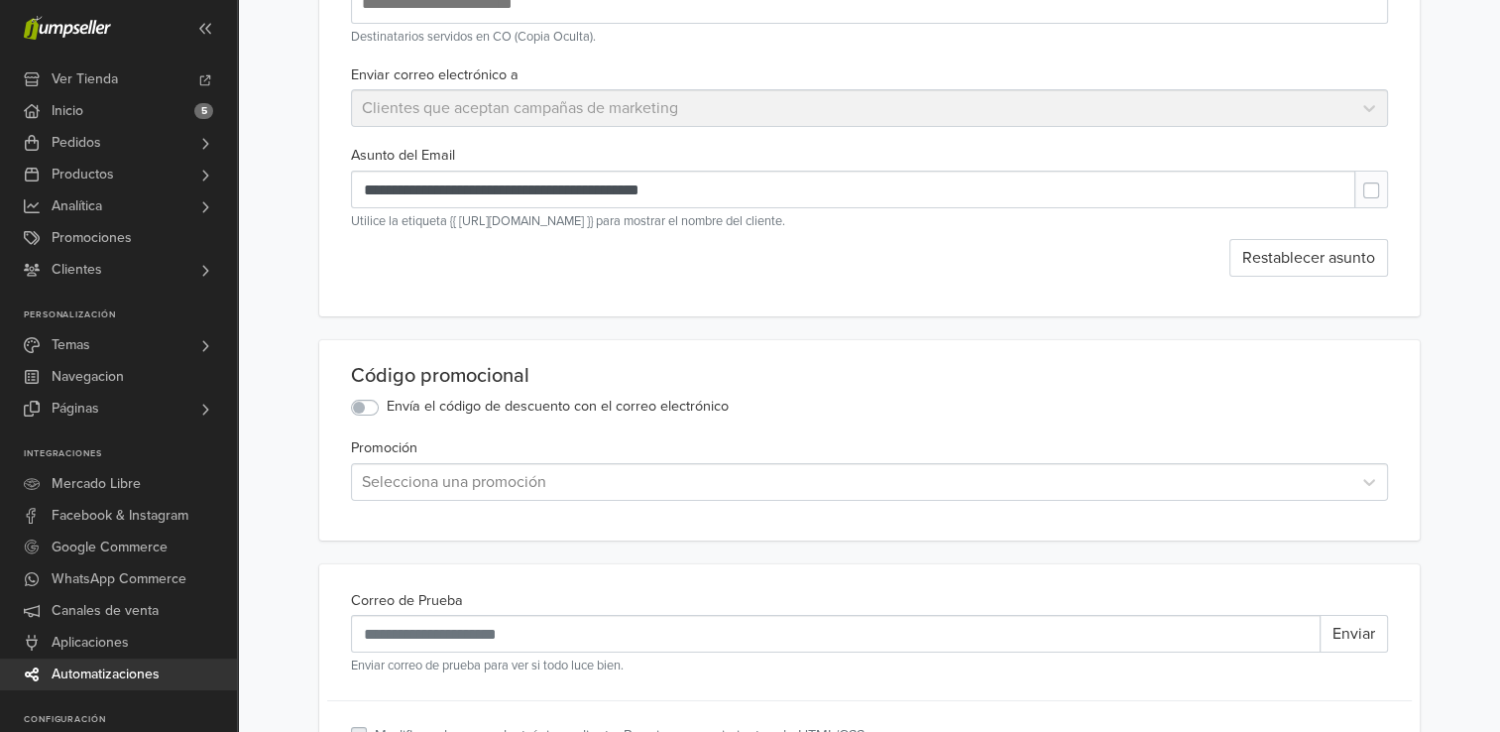
click at [412, 488] on div at bounding box center [851, 482] width 979 height 28
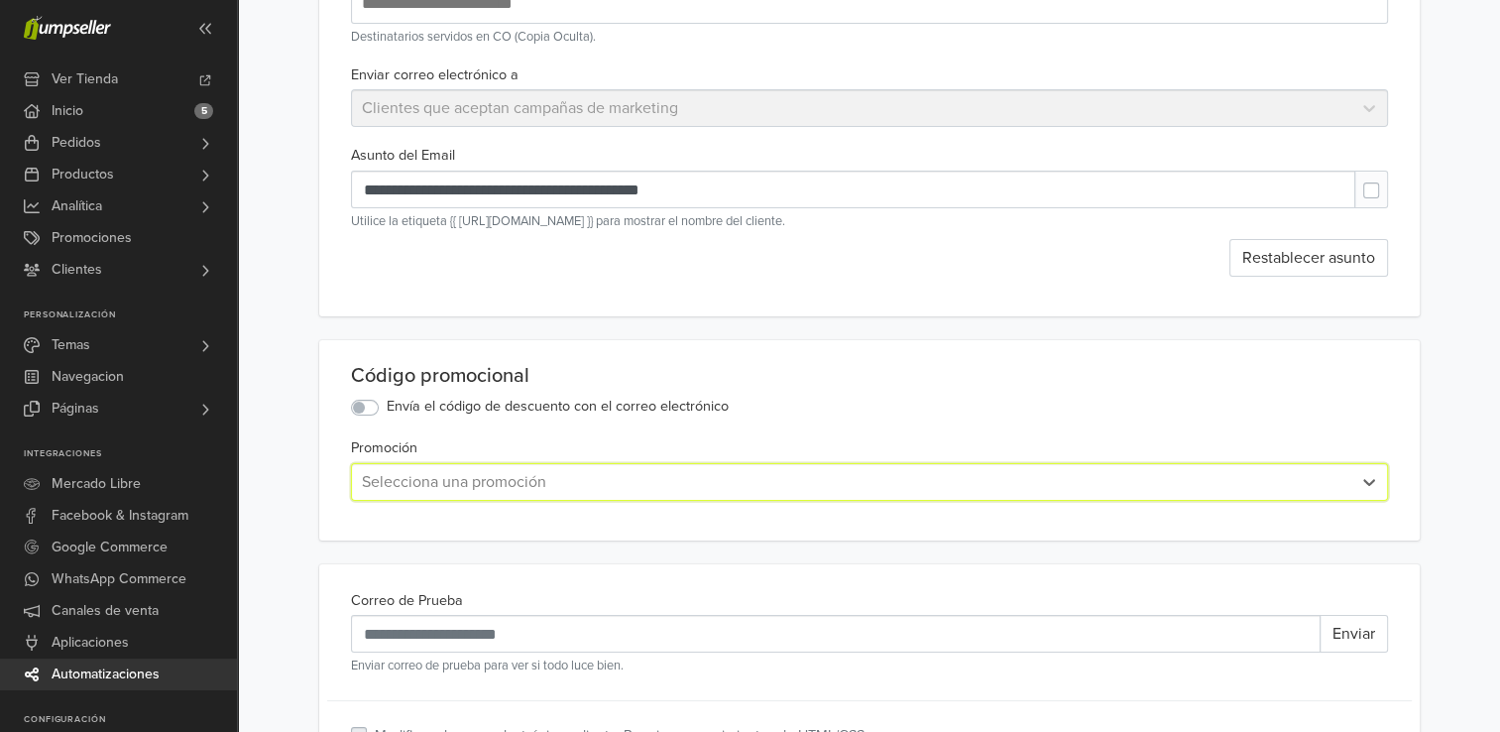
click at [432, 486] on div at bounding box center [851, 482] width 979 height 28
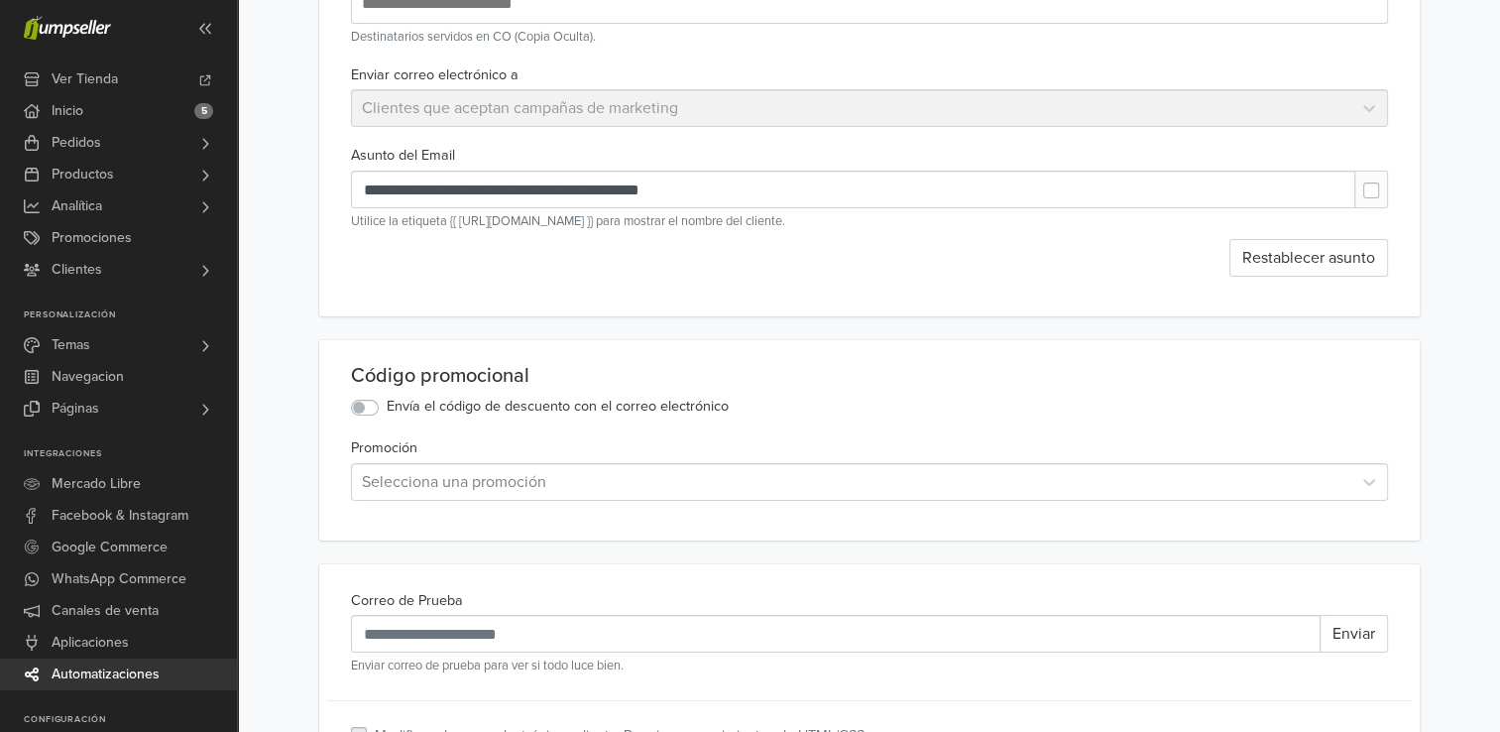
click at [494, 415] on label "Envía el código de descuento con el correo electrónico" at bounding box center [558, 407] width 342 height 22
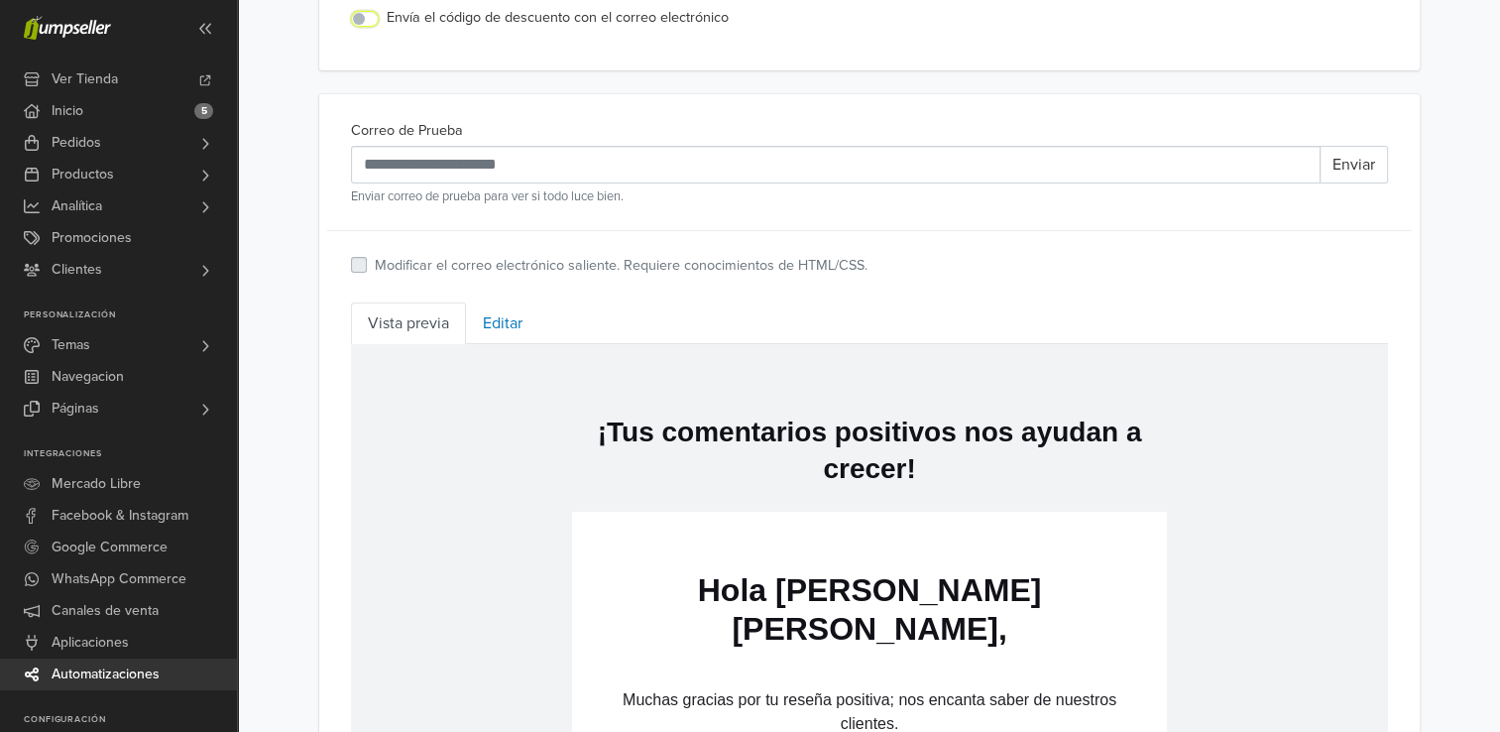
scroll to position [523, 0]
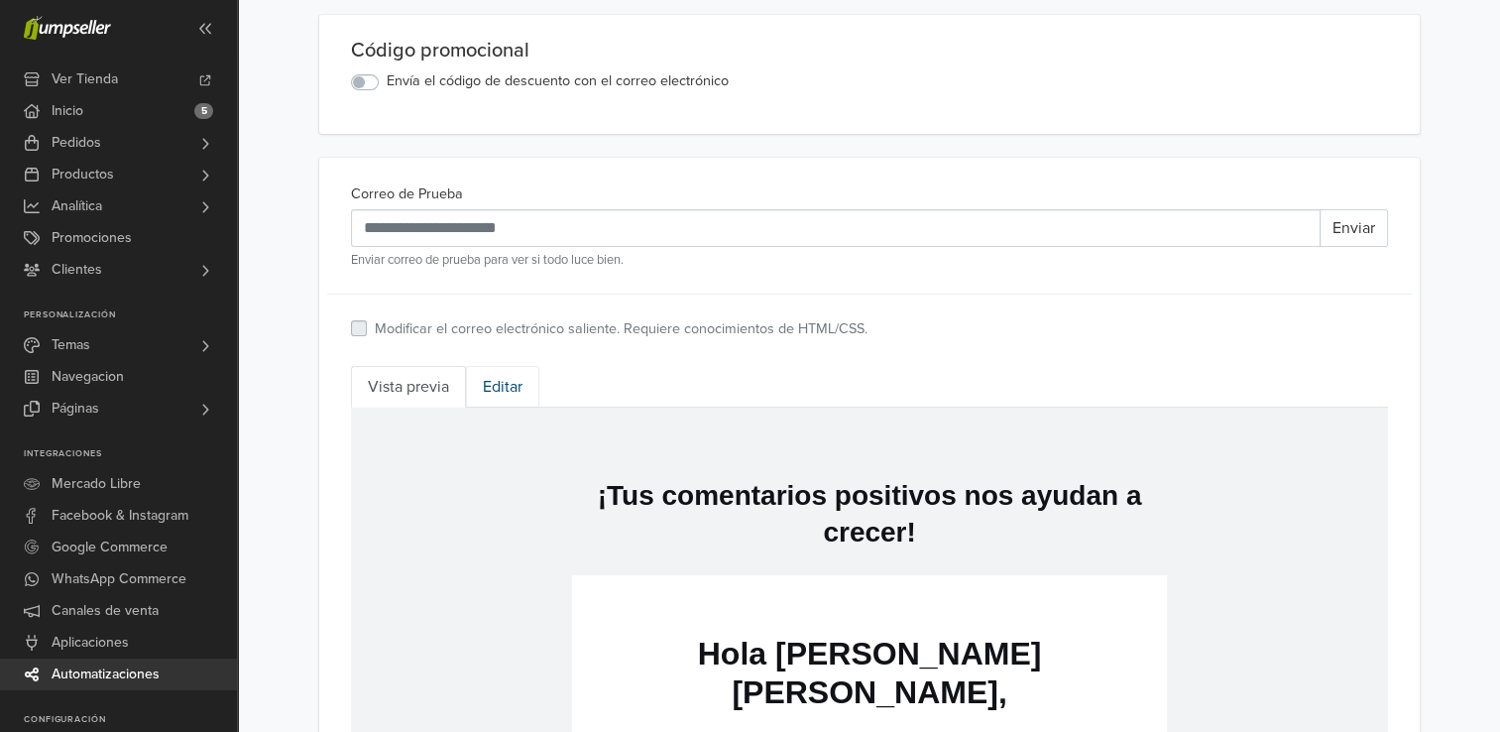
click at [521, 383] on link "Editar" at bounding box center [502, 387] width 73 height 42
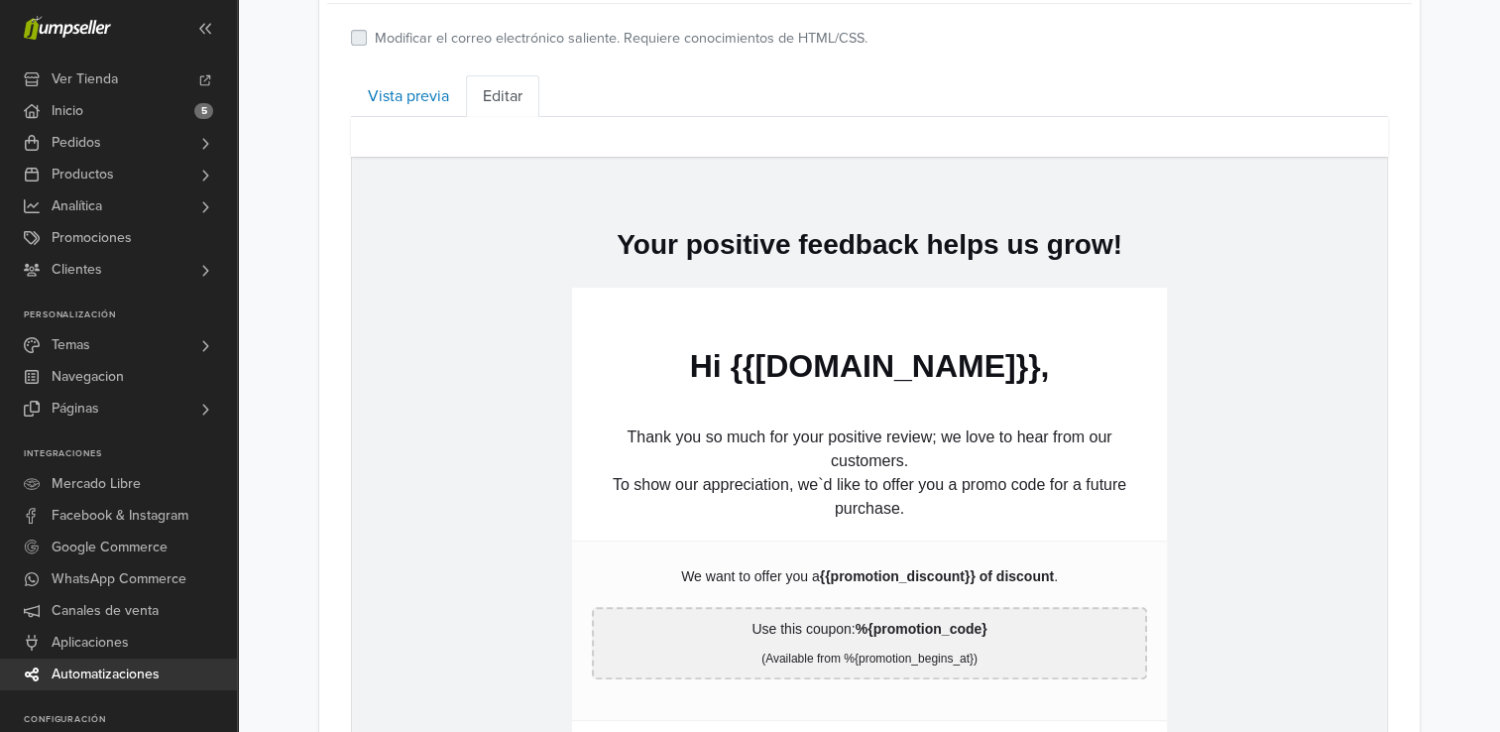
scroll to position [821, 0]
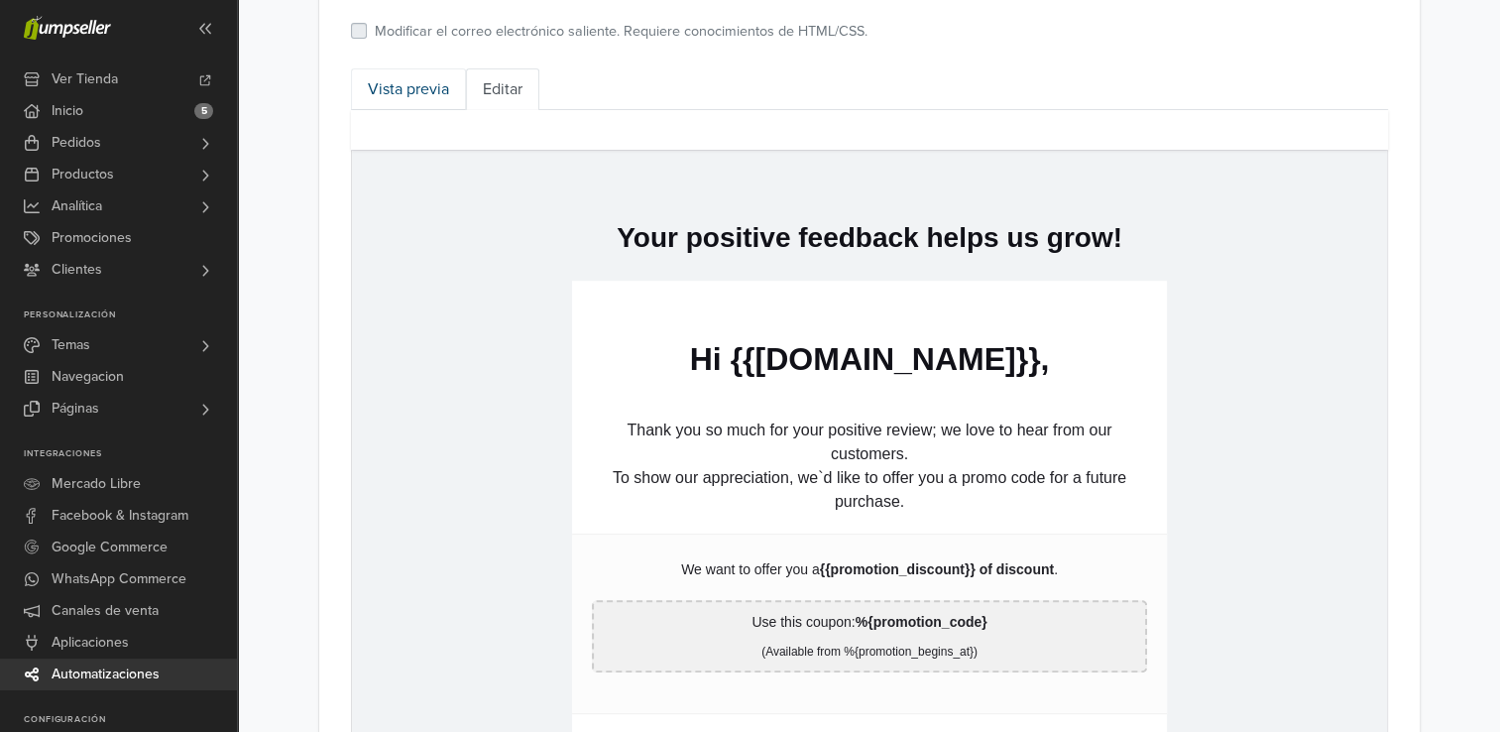
click at [413, 89] on link "Vista previa" at bounding box center [408, 89] width 115 height 42
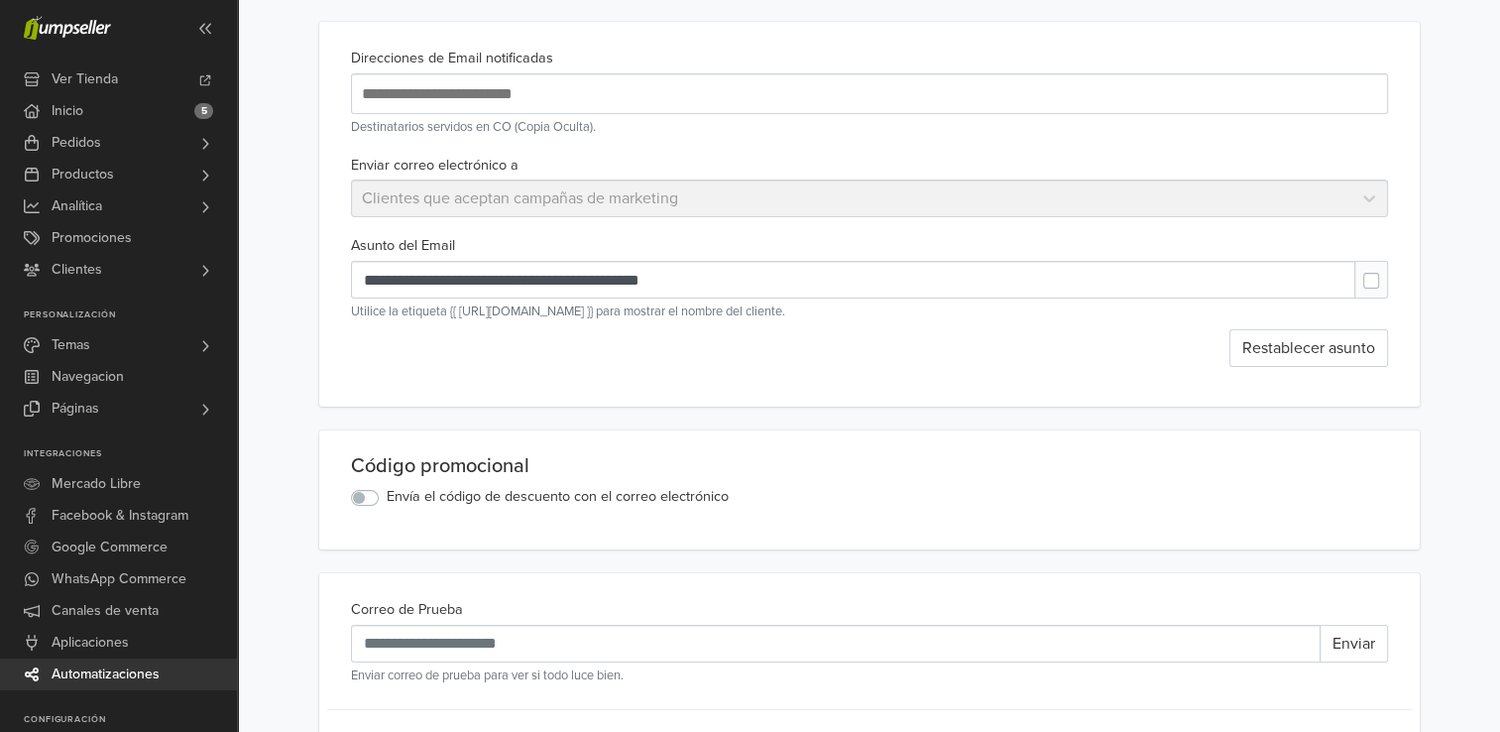
scroll to position [0, 0]
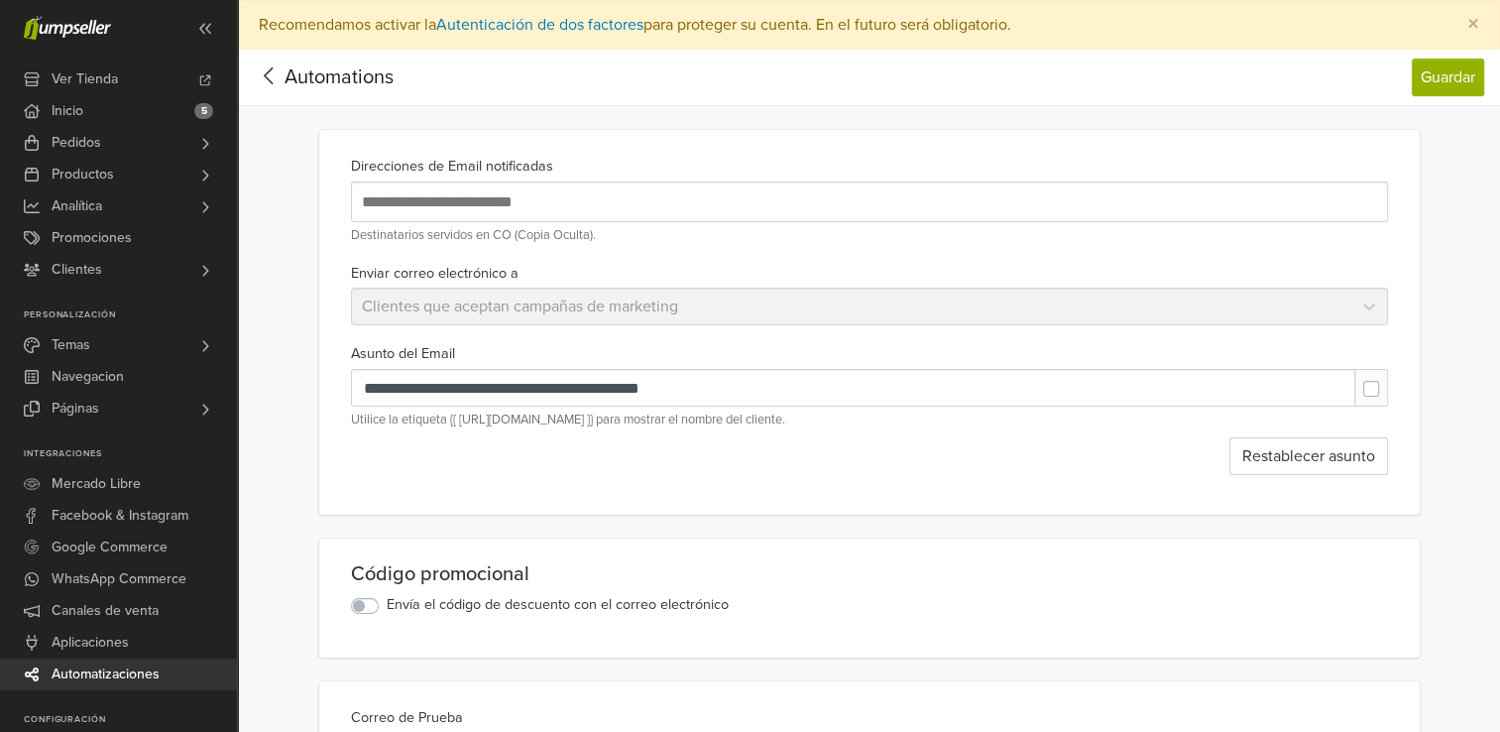
click at [1387, 379] on label at bounding box center [1387, 379] width 0 height 0
type input "**********"
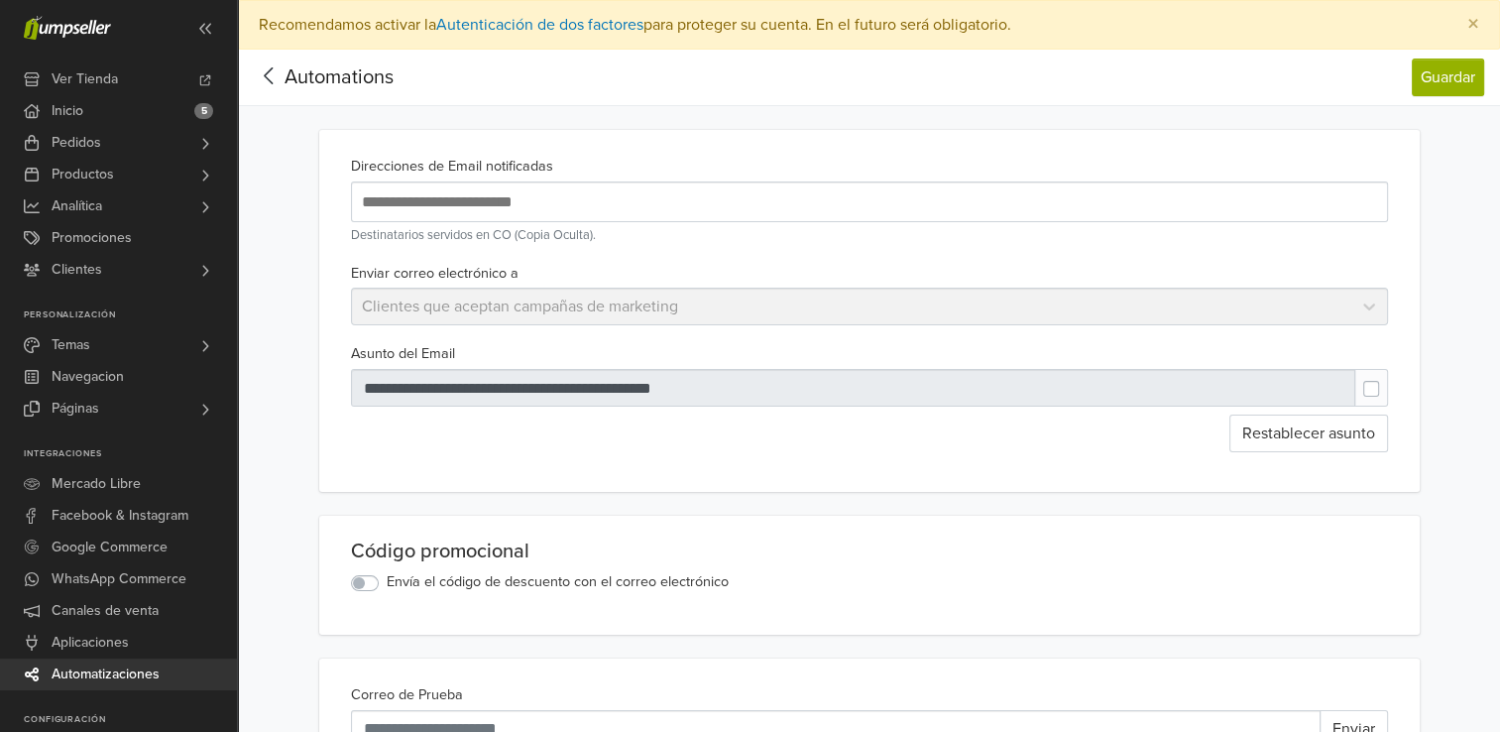
click at [279, 79] on icon at bounding box center [269, 75] width 31 height 25
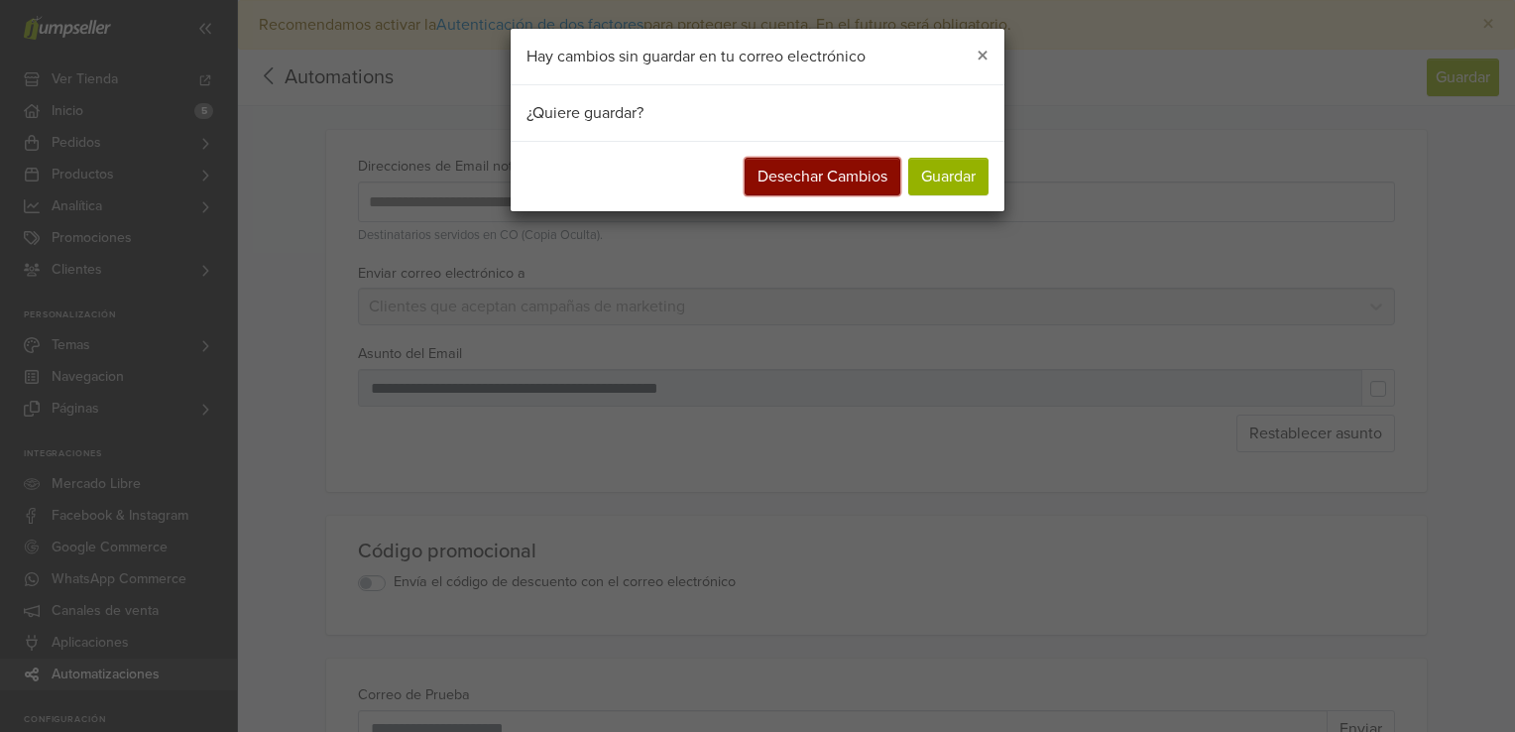
click at [871, 184] on button "Desechar Cambios" at bounding box center [822, 177] width 156 height 38
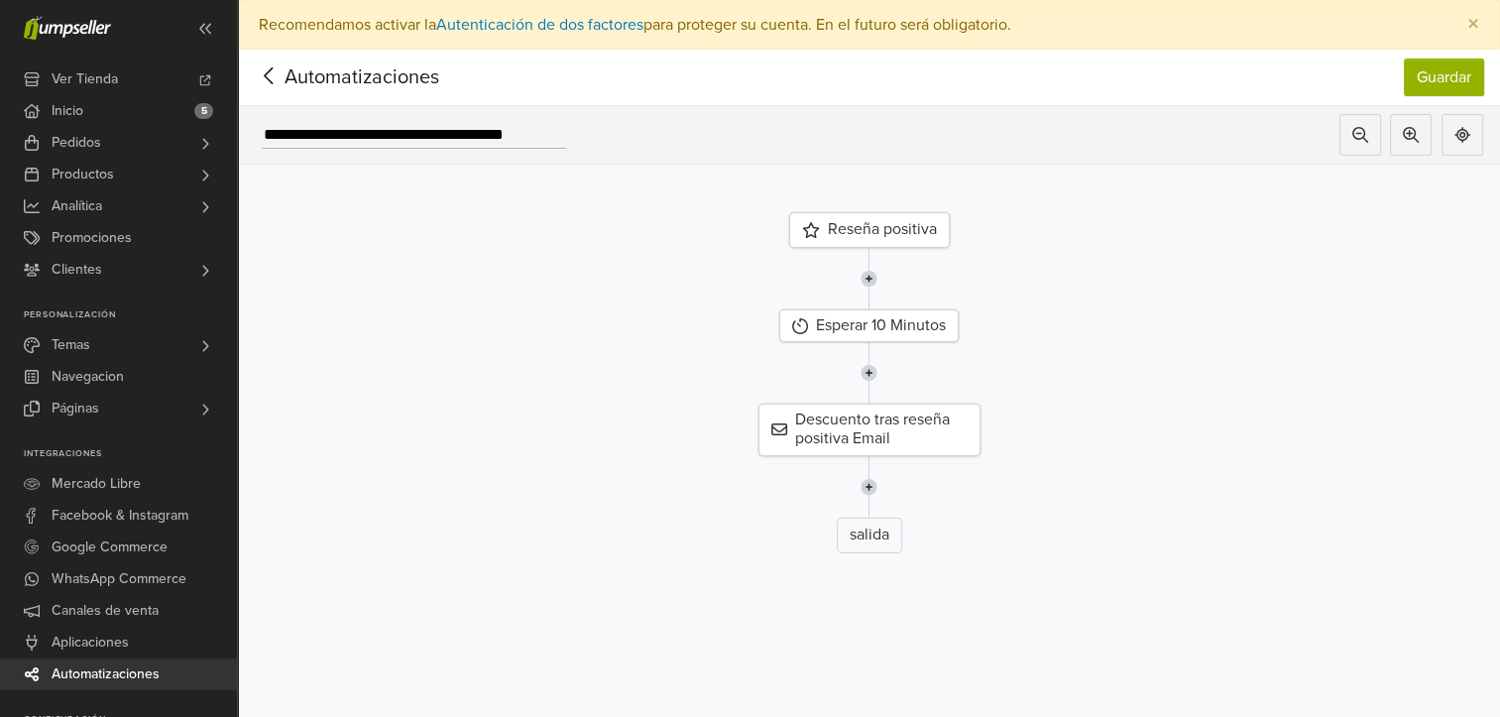
click at [266, 73] on icon at bounding box center [268, 75] width 9 height 17
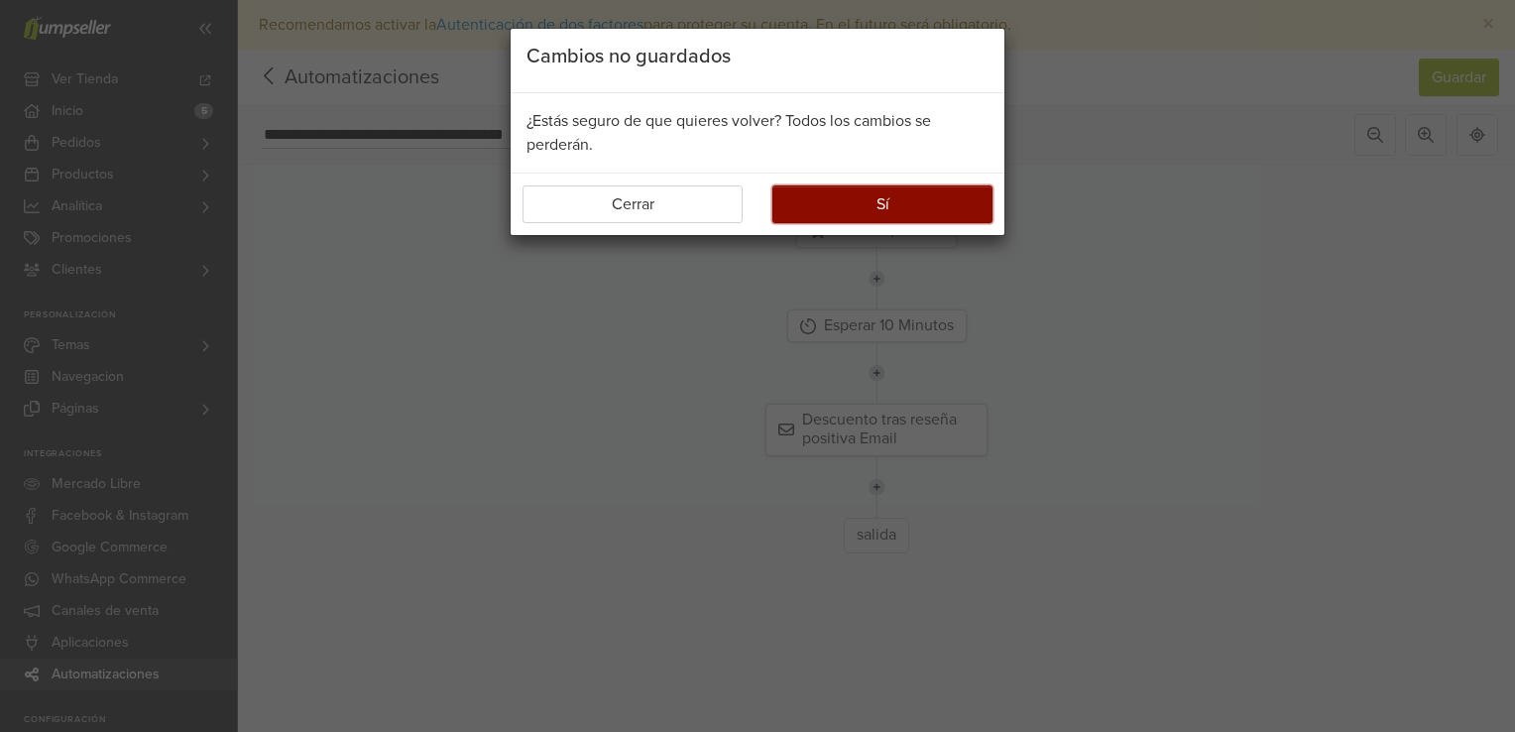
click at [852, 212] on button "Sí" at bounding box center [882, 204] width 220 height 38
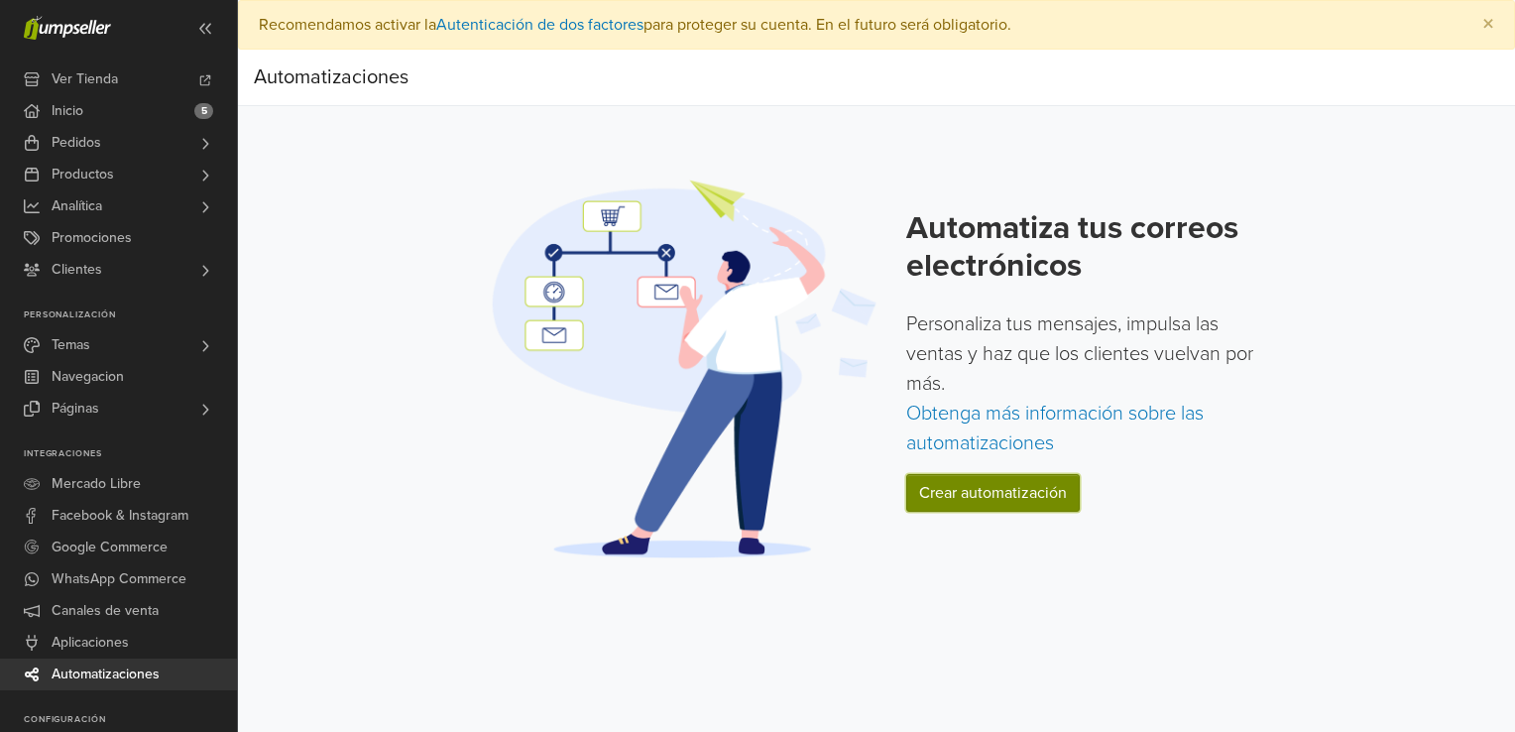
click at [1011, 491] on link "Crear automatización" at bounding box center [992, 493] width 173 height 38
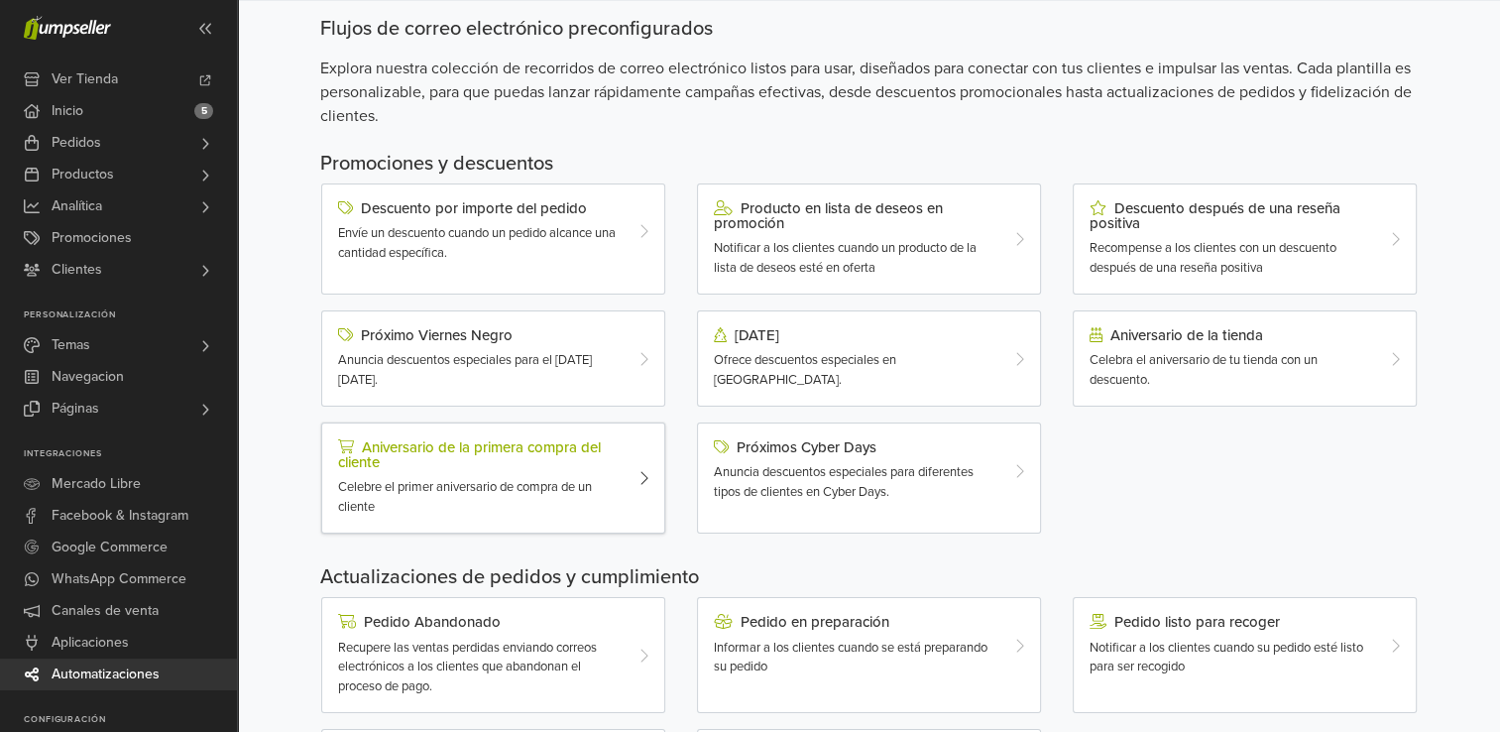
scroll to position [297, 0]
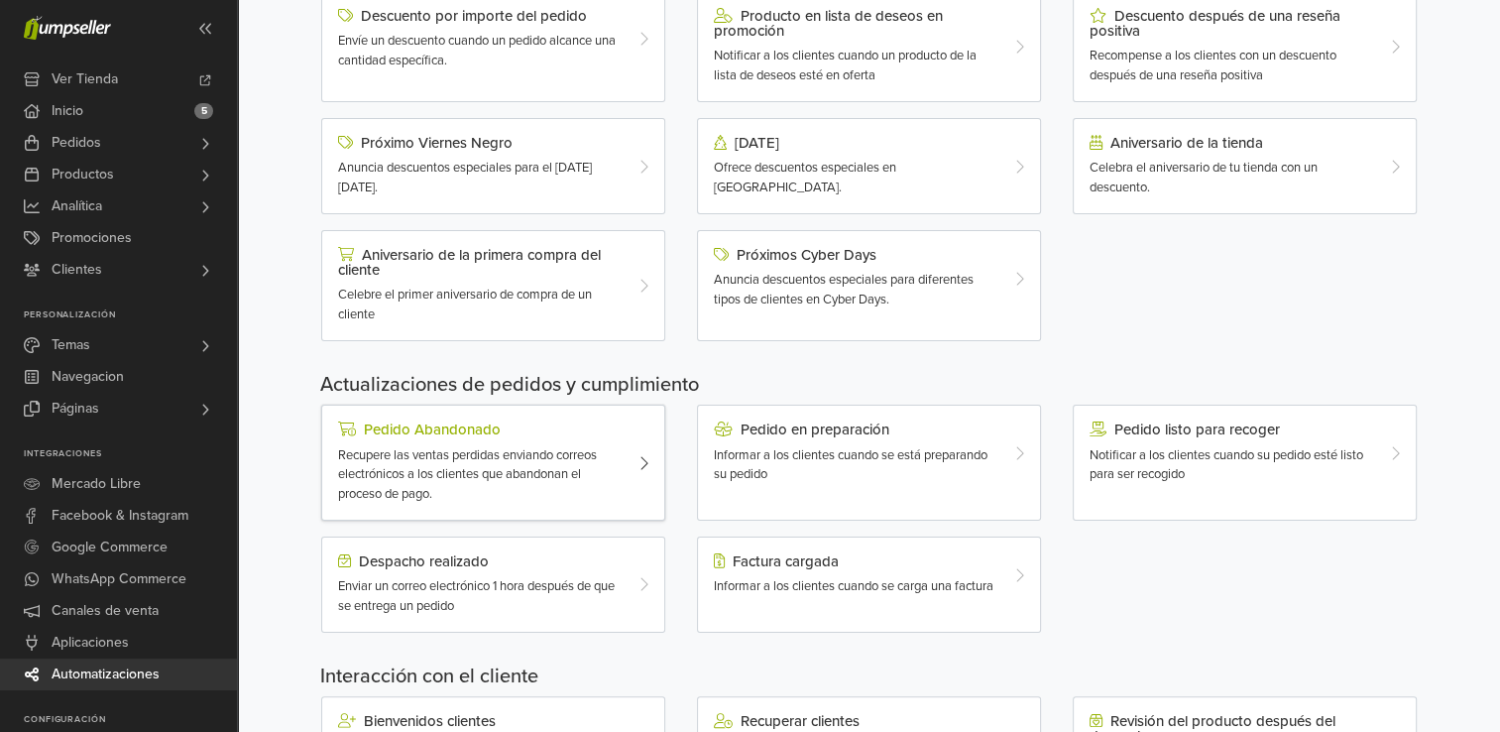
click at [550, 450] on span "Recupere las ventas perdidas enviando correos electrónicos a los clientes que a…" at bounding box center [467, 474] width 259 height 55
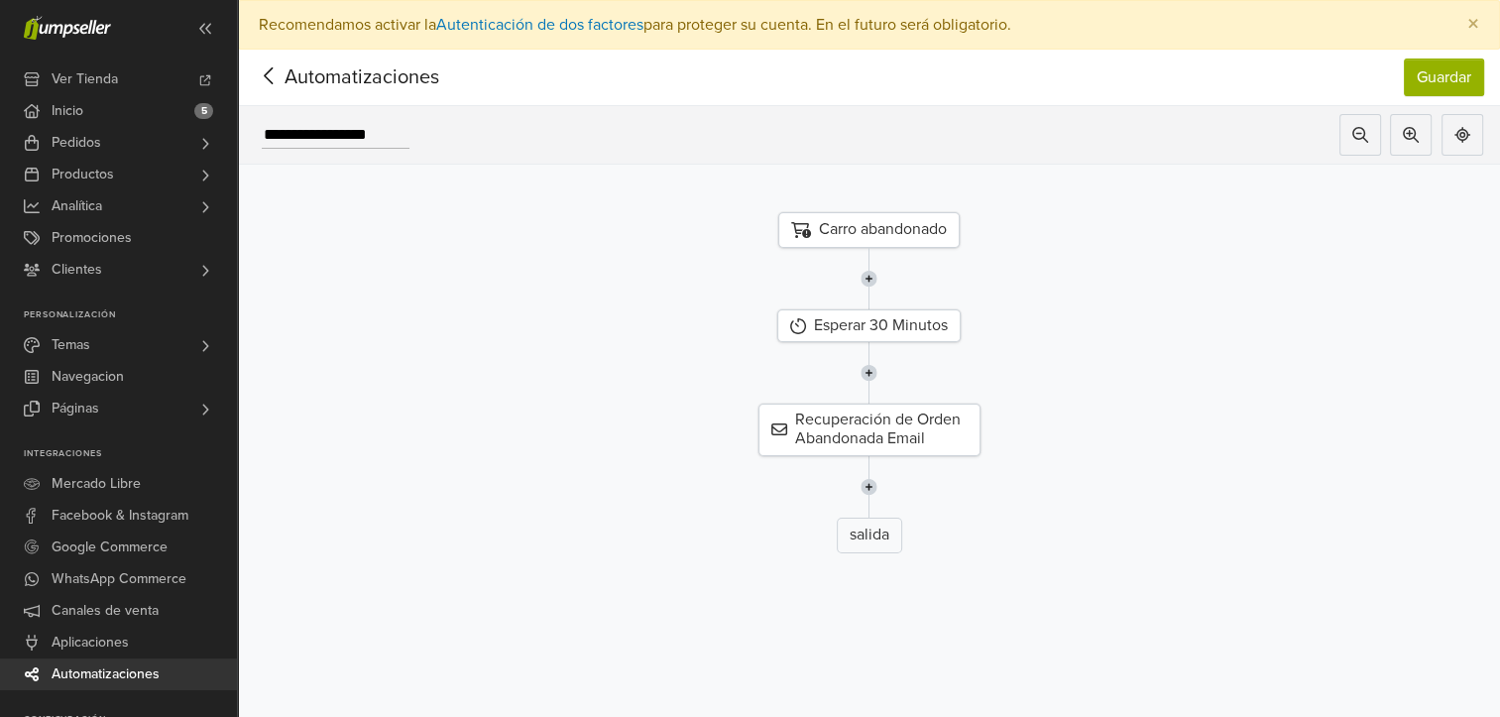
click at [1220, 484] on div at bounding box center [869, 486] width 1292 height 61
click at [867, 425] on div "Recuperación de Orden Abandonada Email" at bounding box center [869, 429] width 222 height 52
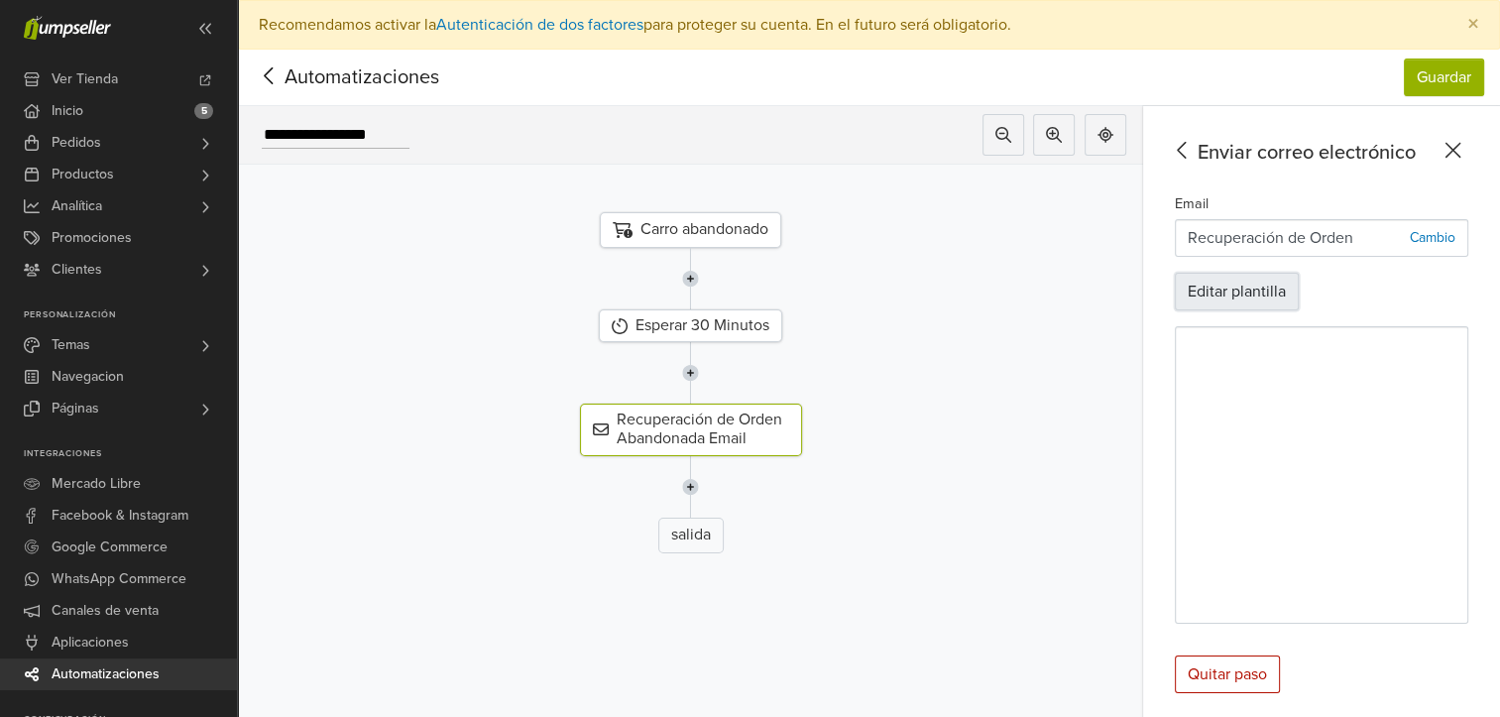
click at [1256, 284] on button "Editar plantilla" at bounding box center [1237, 292] width 124 height 38
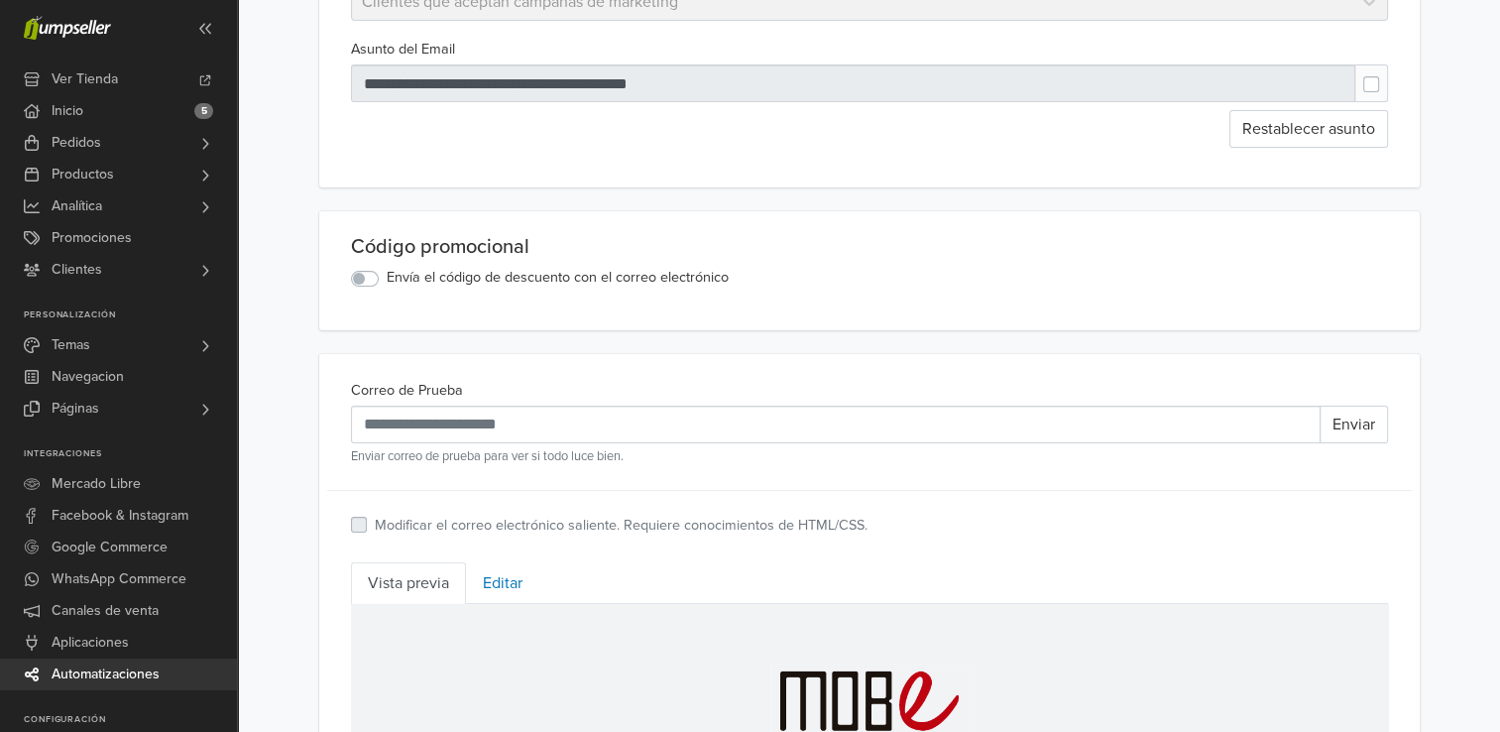
scroll to position [5, 0]
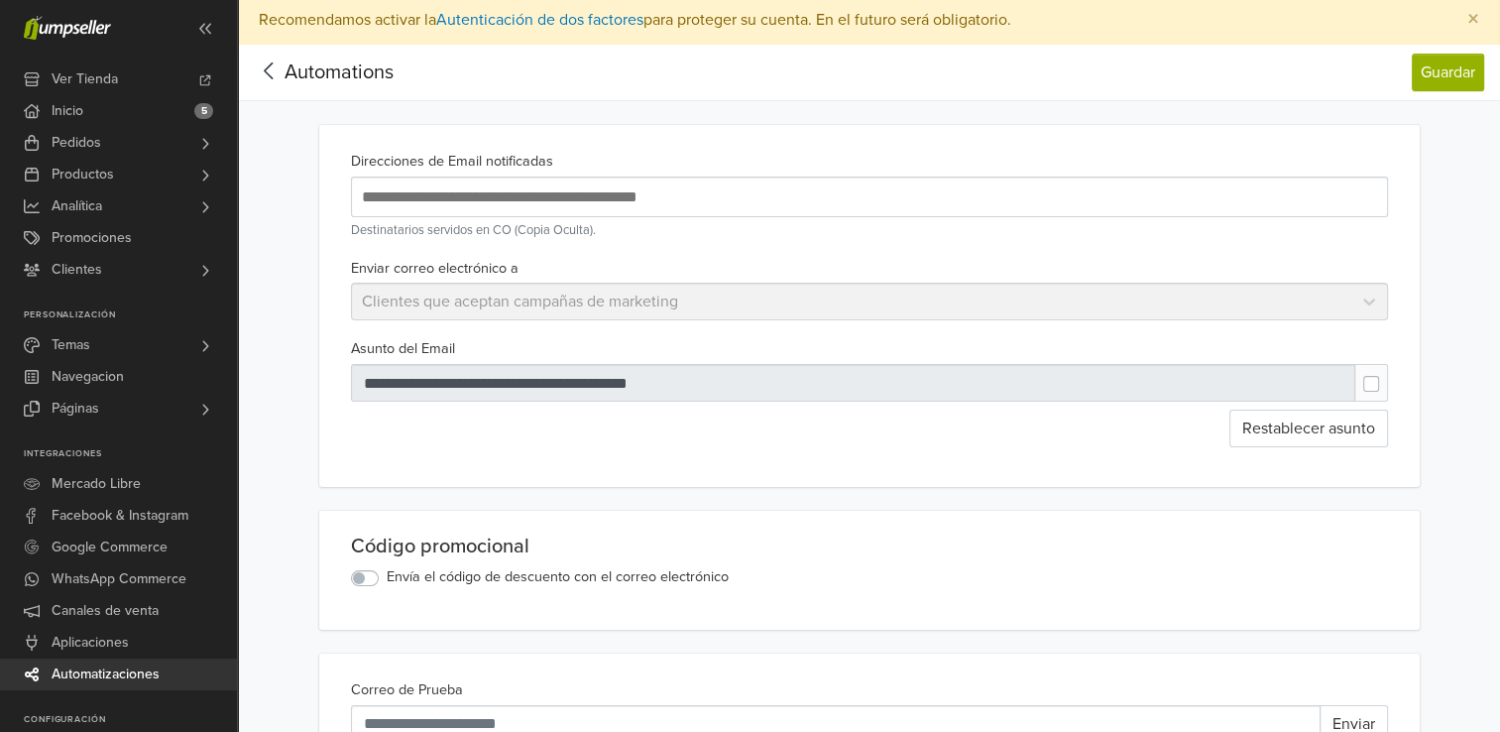
click at [363, 176] on div at bounding box center [869, 196] width 1037 height 41
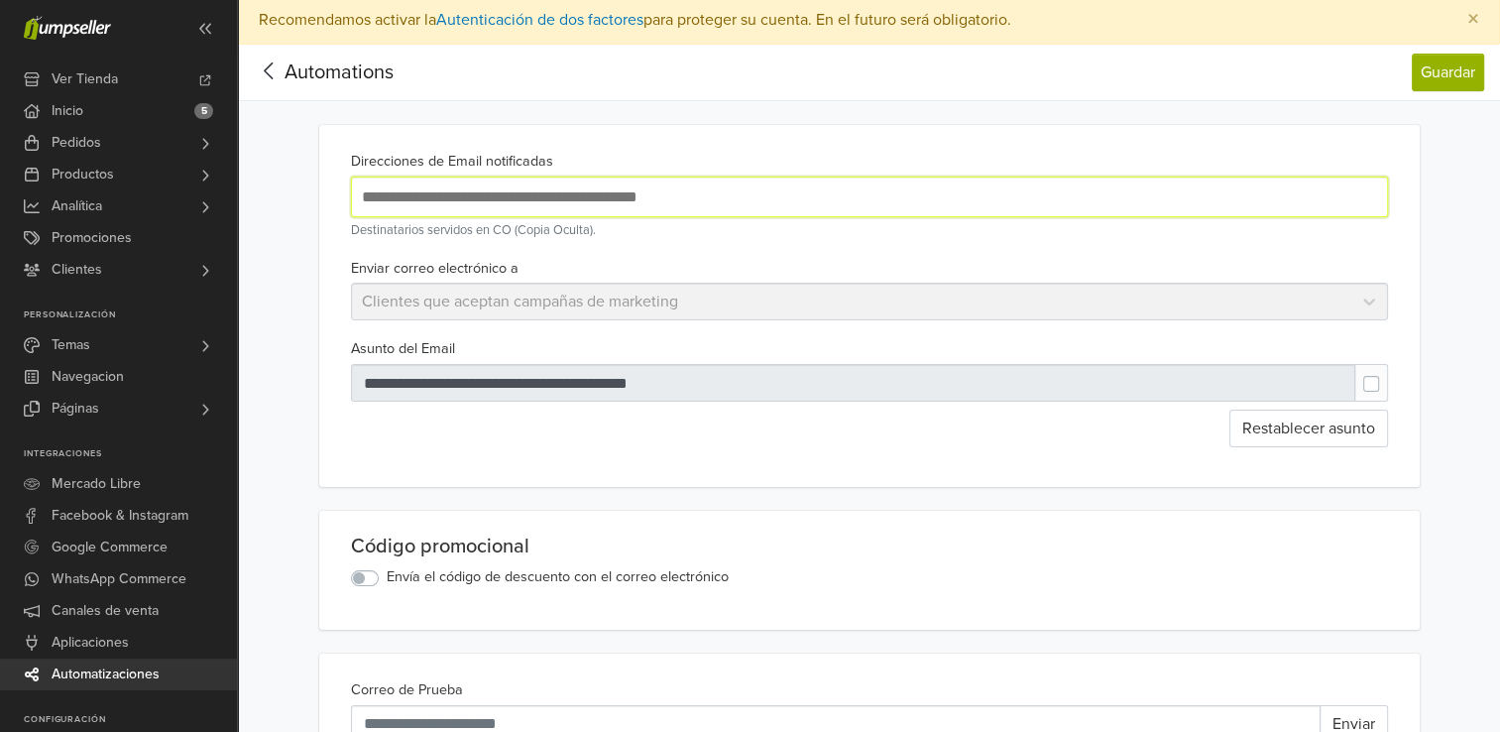
click at [373, 183] on input "text" at bounding box center [679, 196] width 644 height 27
type input "**********"
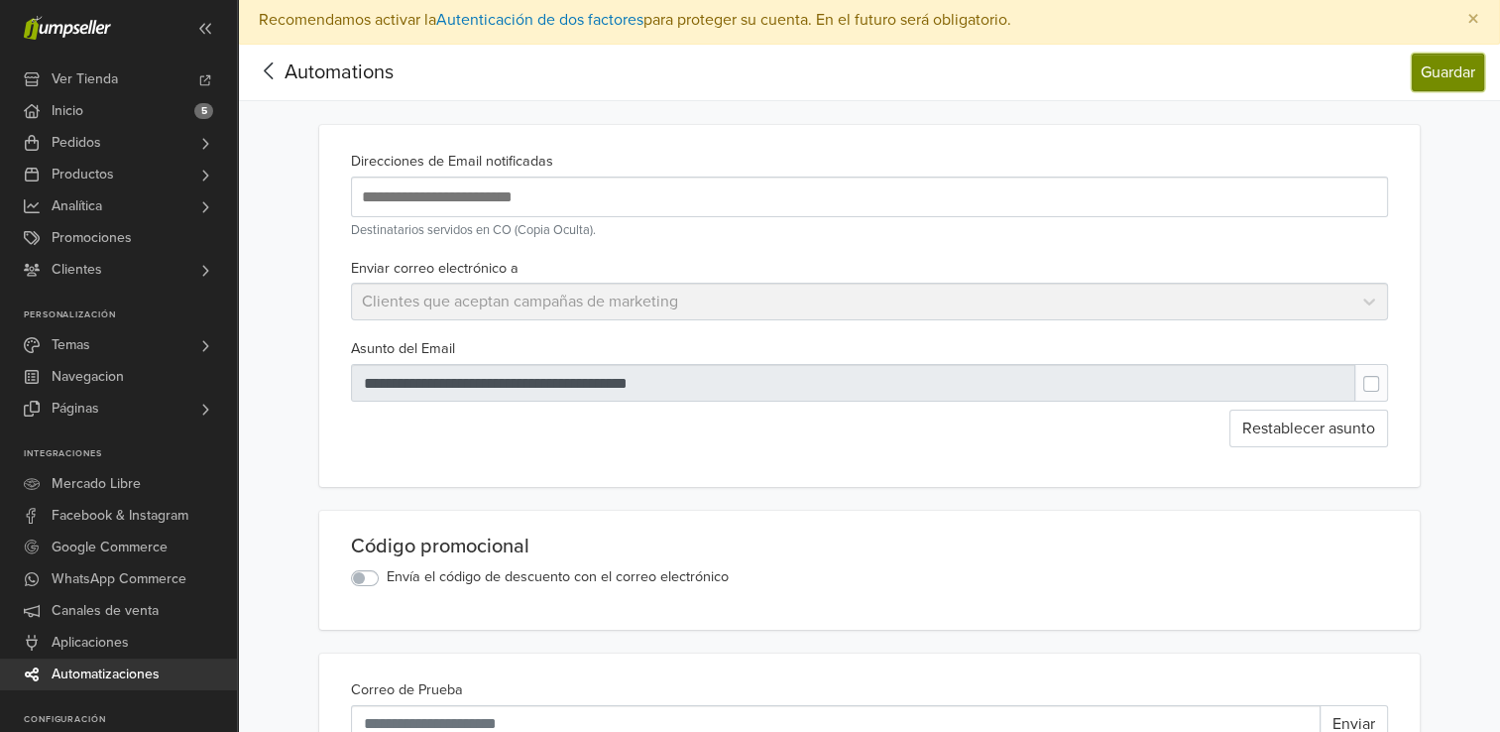
click at [1451, 79] on button "Guardar" at bounding box center [1448, 73] width 72 height 38
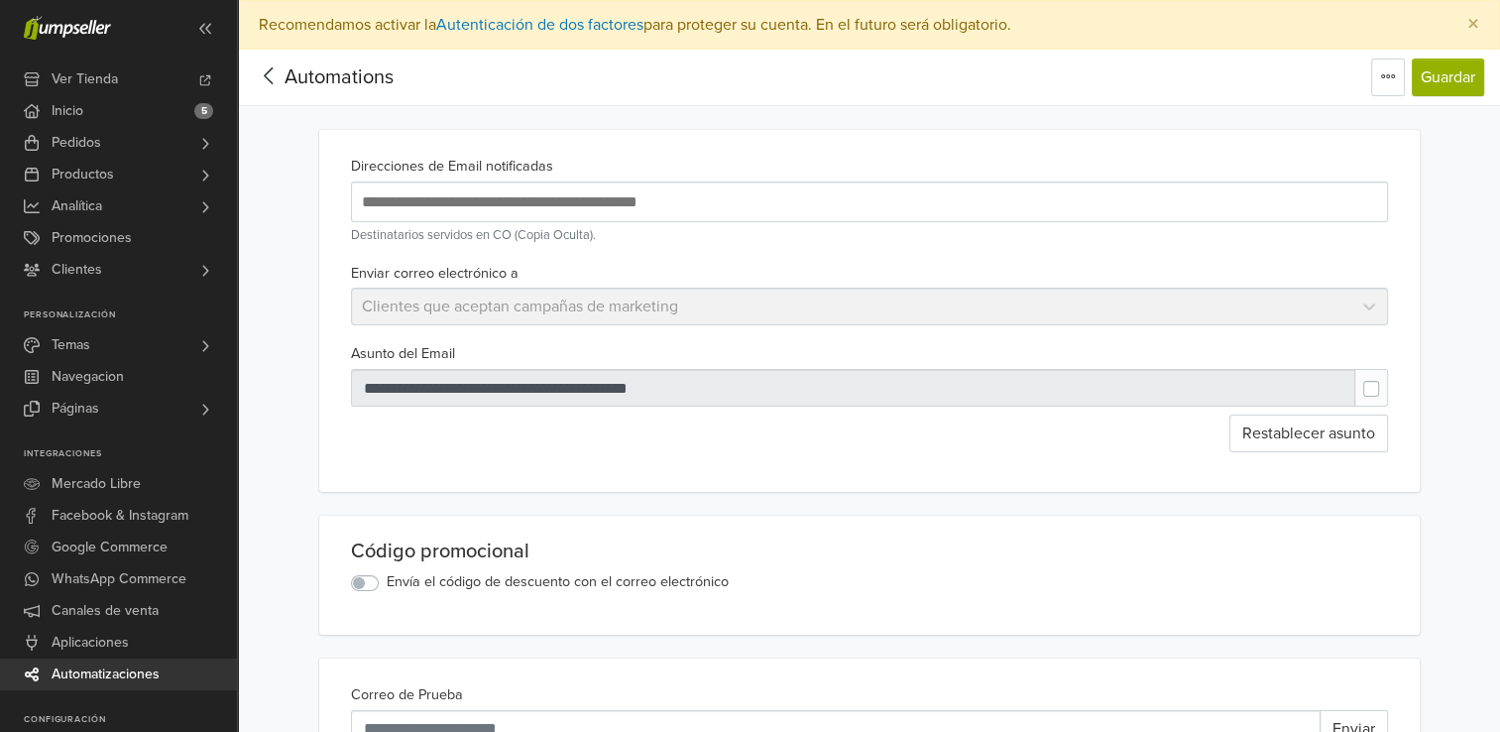
click at [69, 676] on span "Automatizaciones" at bounding box center [106, 674] width 108 height 32
click at [1466, 85] on button "Guardar" at bounding box center [1448, 77] width 72 height 38
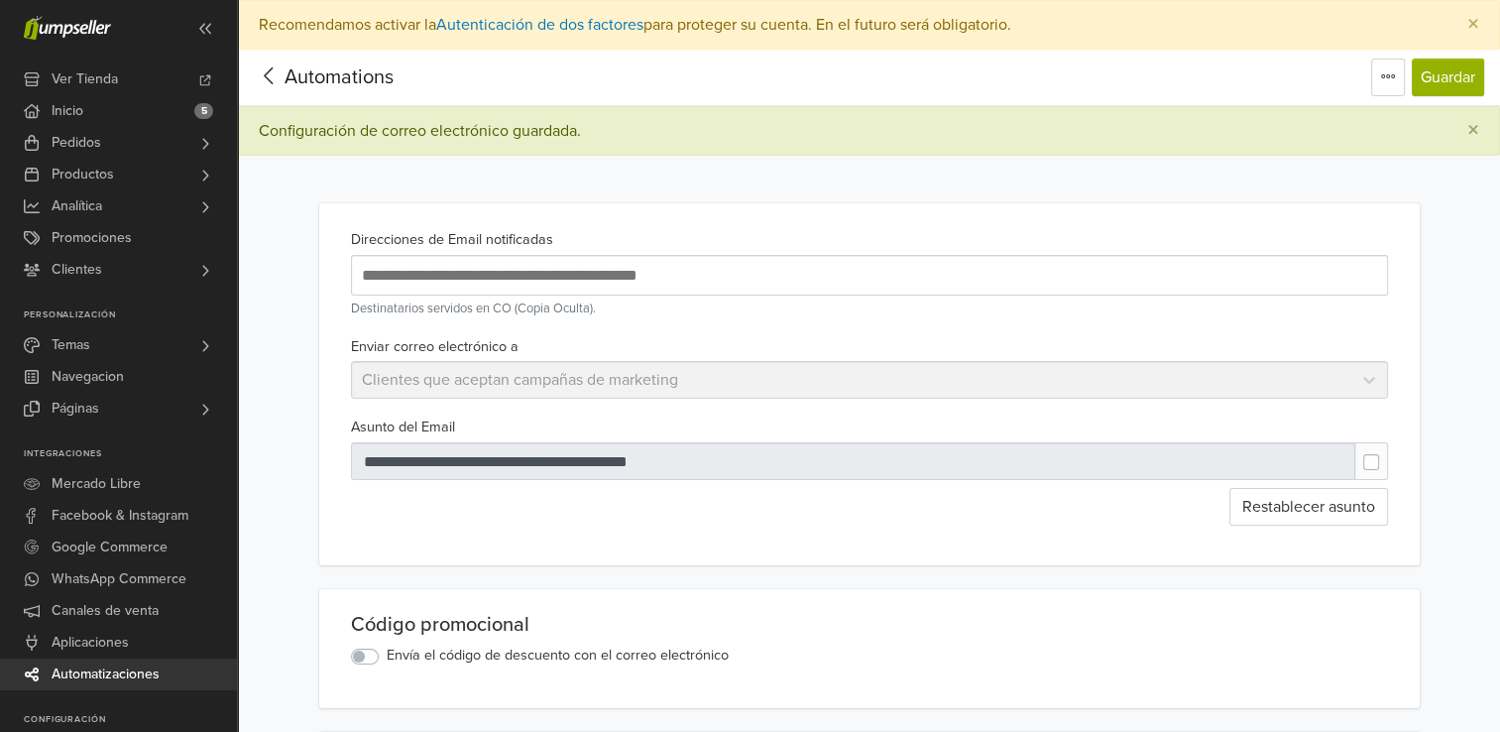
click at [281, 75] on icon at bounding box center [269, 75] width 31 height 25
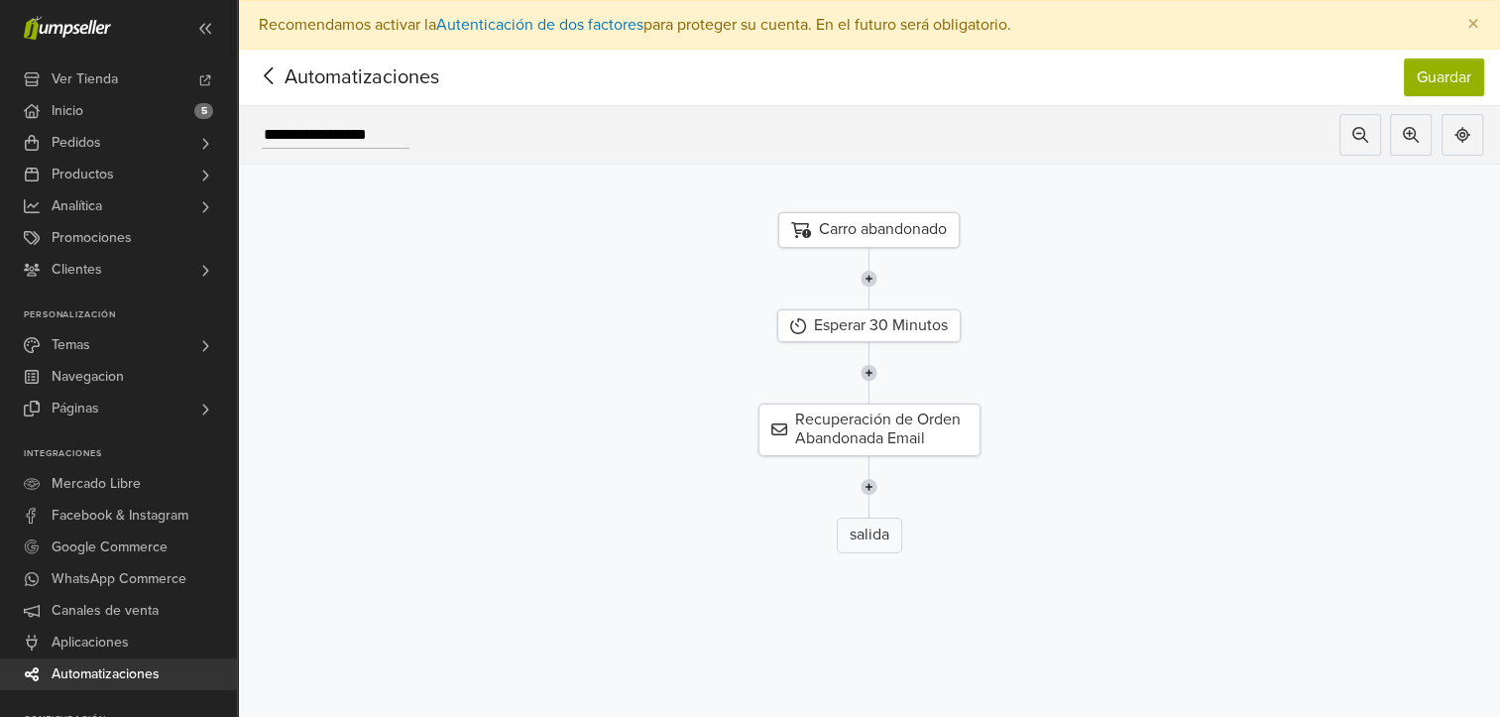
click at [279, 74] on icon at bounding box center [269, 75] width 31 height 25
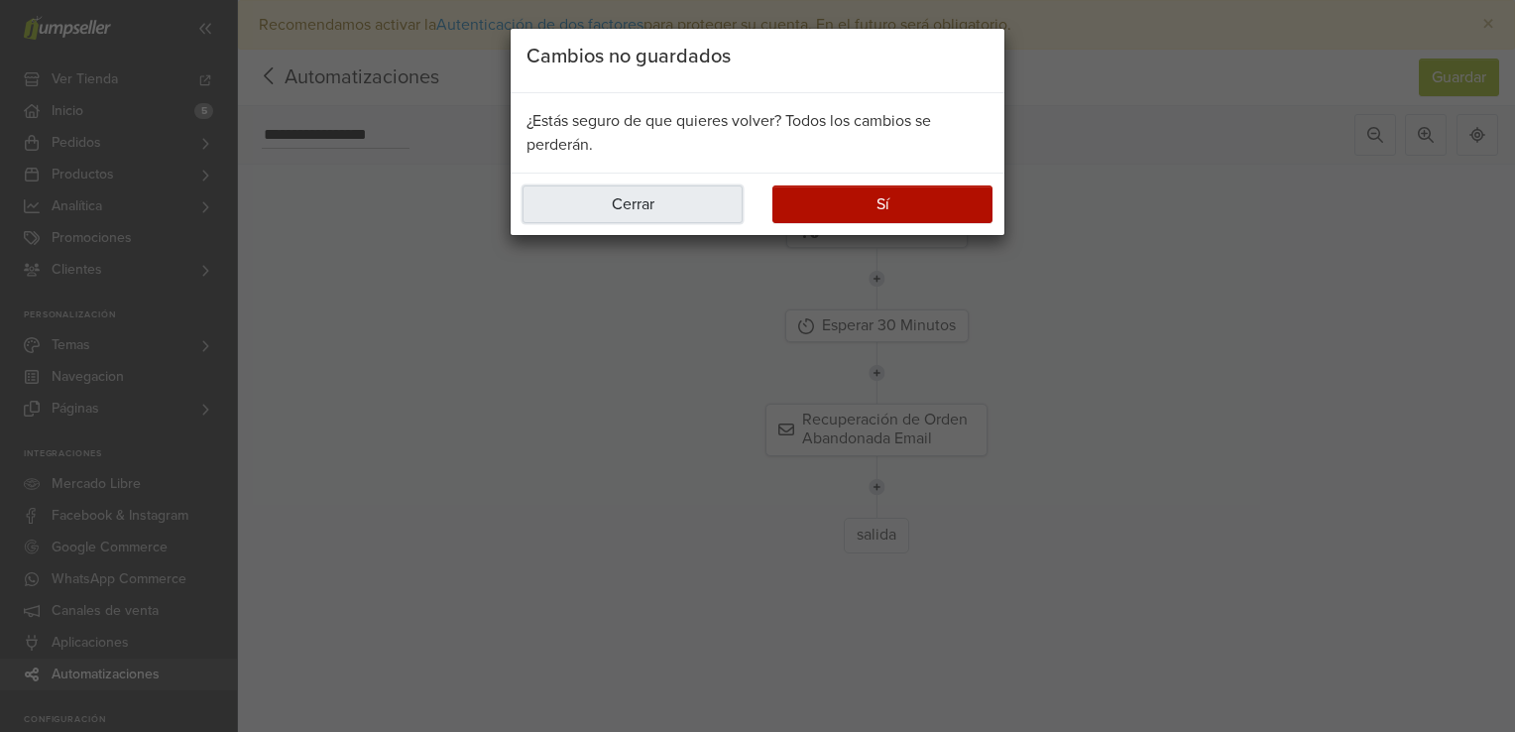
click at [662, 202] on button "Cerrar" at bounding box center [632, 204] width 220 height 38
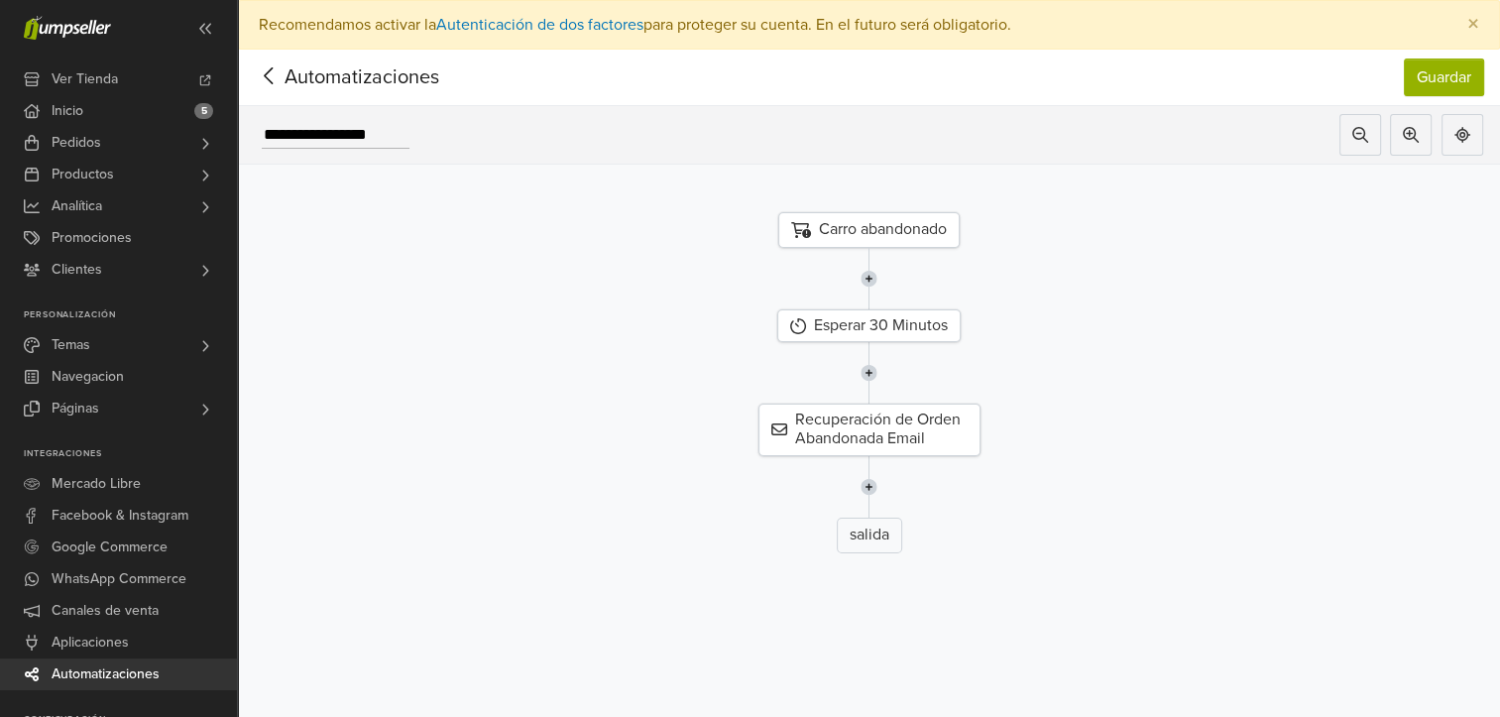
click at [170, 666] on link "Automatizaciones" at bounding box center [118, 674] width 237 height 32
click at [283, 67] on icon at bounding box center [269, 75] width 31 height 25
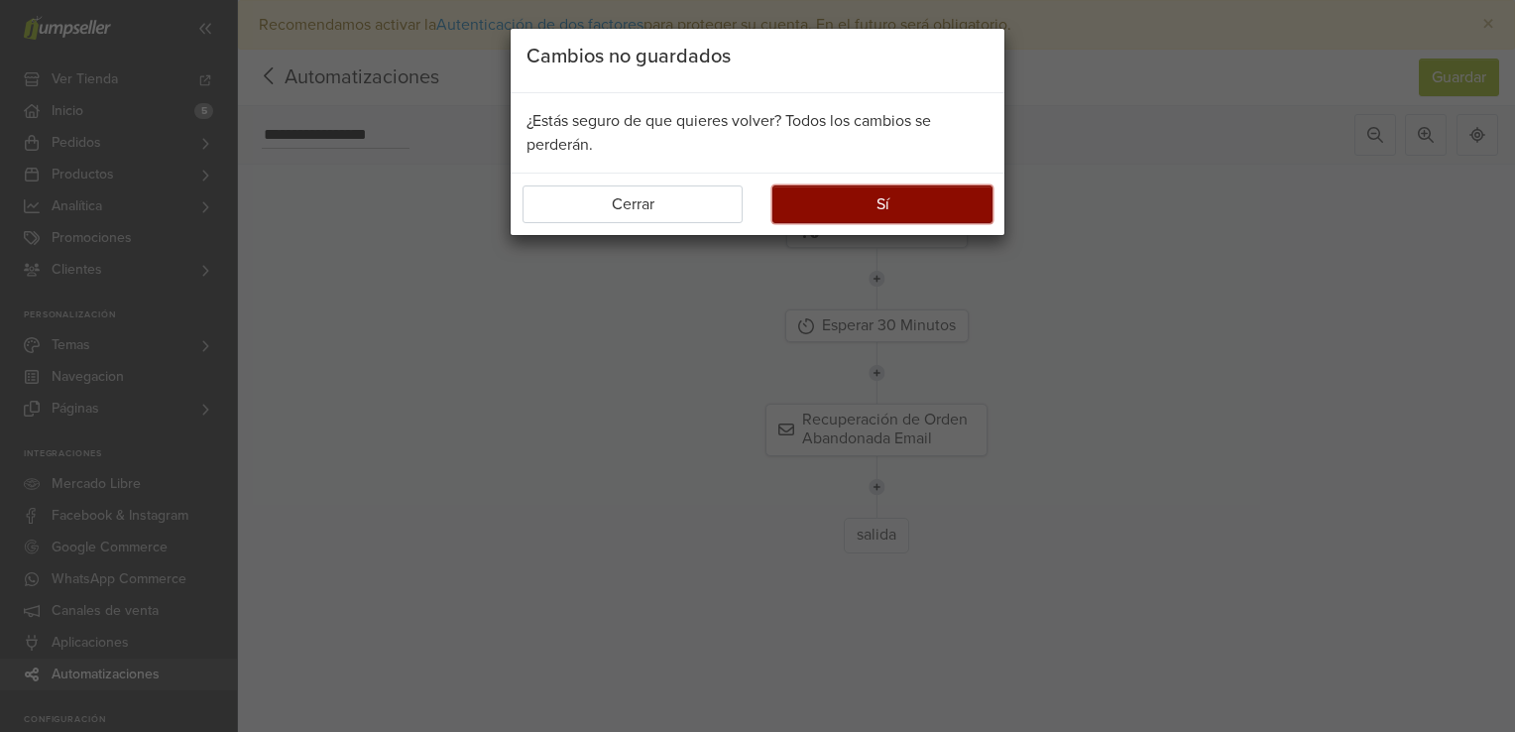
click at [866, 198] on button "Sí" at bounding box center [882, 204] width 220 height 38
